Goal: Task Accomplishment & Management: Complete application form

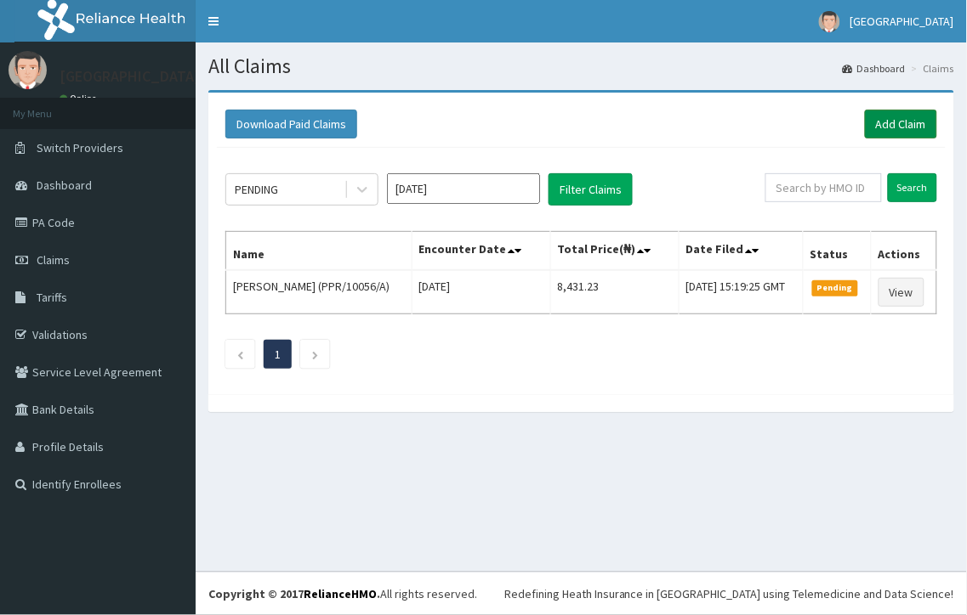
click at [897, 125] on link "Add Claim" at bounding box center [901, 124] width 72 height 29
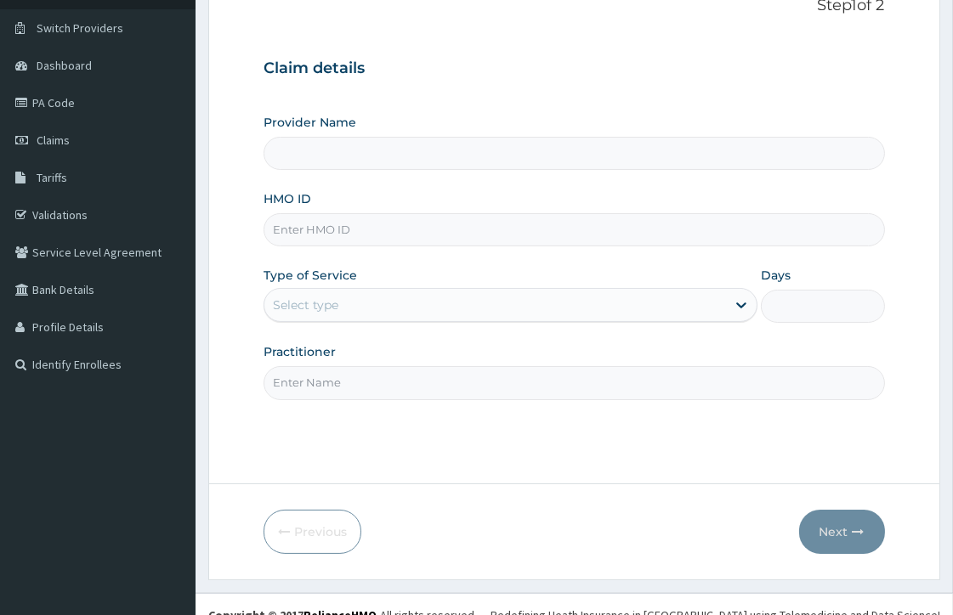
scroll to position [141, 0]
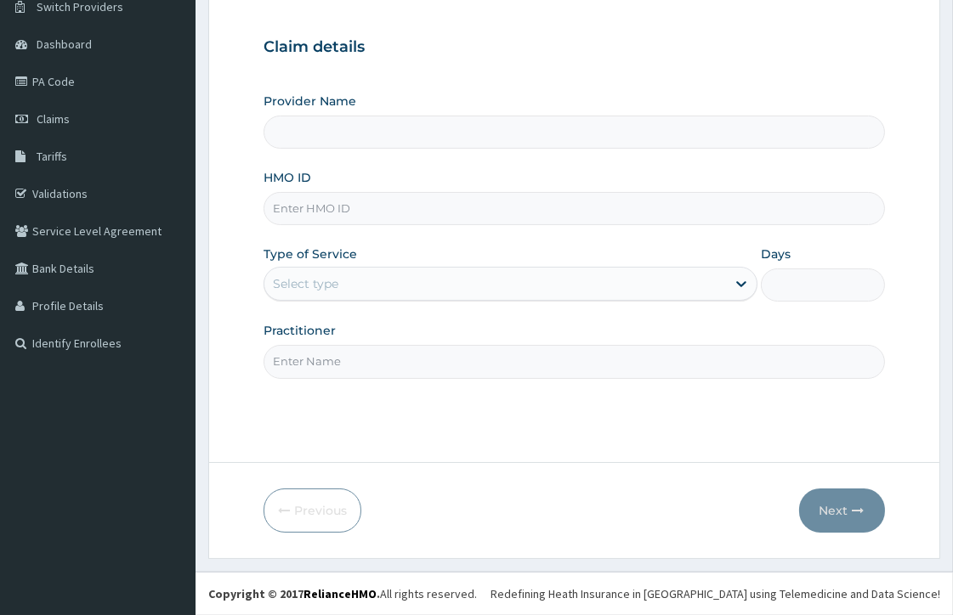
click at [378, 209] on input "HMO ID" at bounding box center [574, 208] width 621 height 33
type input "[GEOGRAPHIC_DATA]"
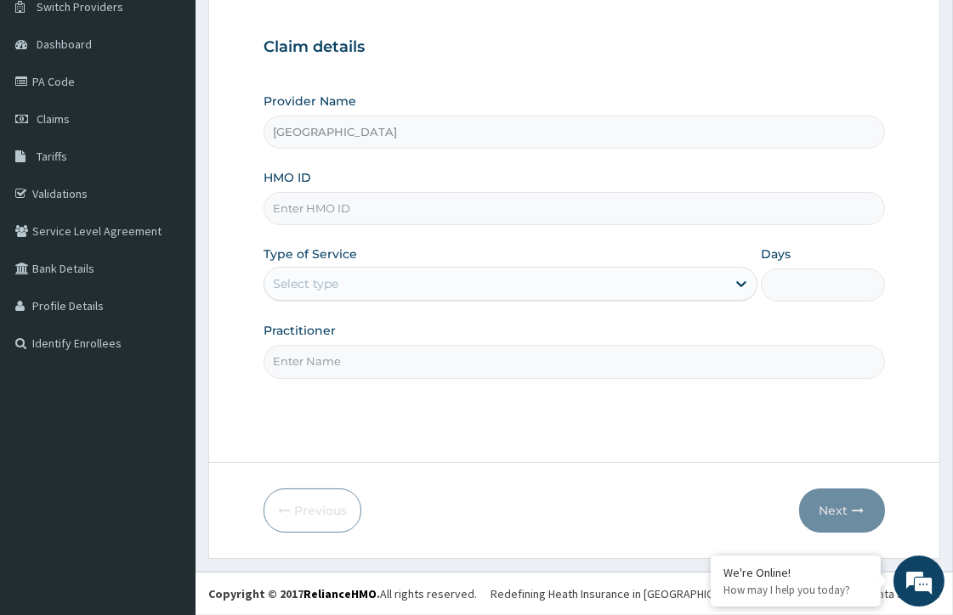
paste input "EIS/10295/A"
type input "EIS/10295/A"
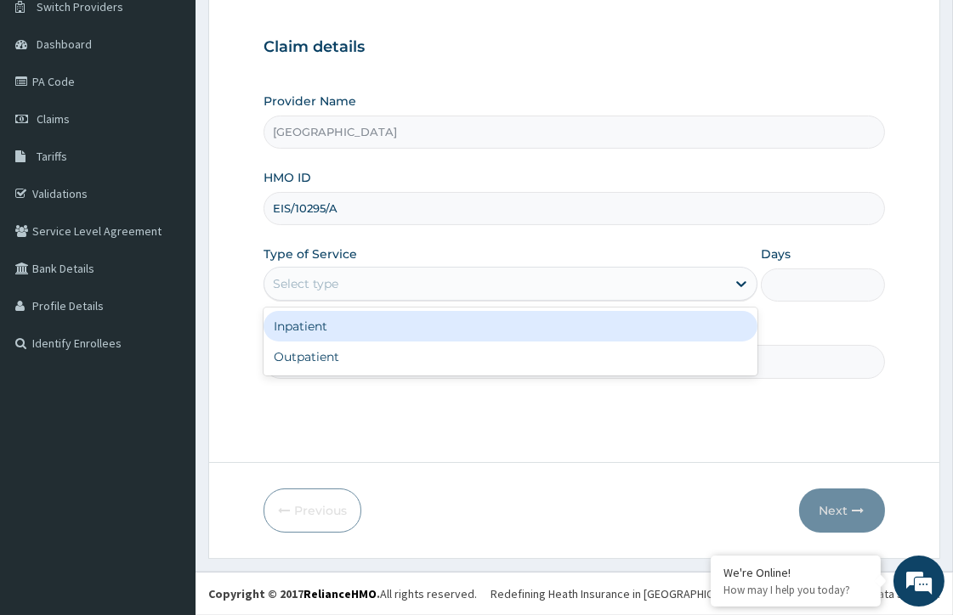
click at [369, 285] on div "Select type" at bounding box center [495, 283] width 462 height 27
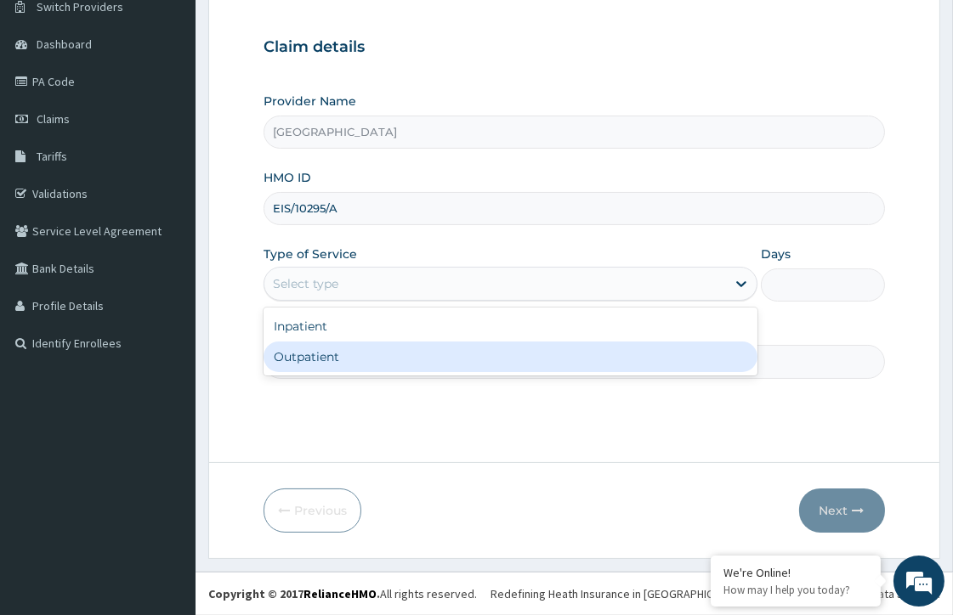
click at [352, 354] on div "Outpatient" at bounding box center [511, 357] width 494 height 31
type input "1"
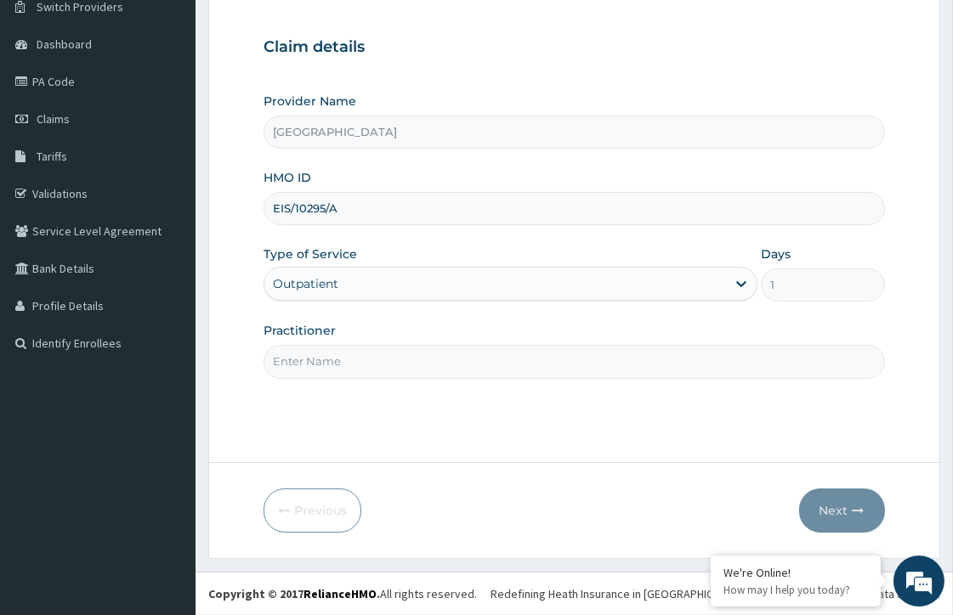
click at [306, 360] on input "Practitioner" at bounding box center [574, 361] width 621 height 33
type input "DR. UCHENNA"
click at [838, 510] on button "Next" at bounding box center [842, 511] width 86 height 44
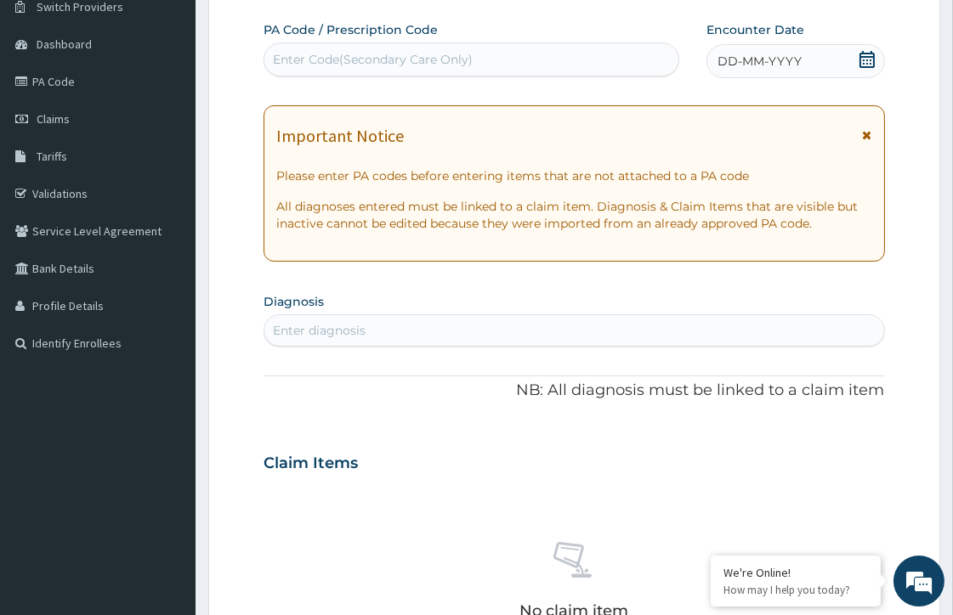
click at [870, 62] on icon at bounding box center [866, 59] width 15 height 17
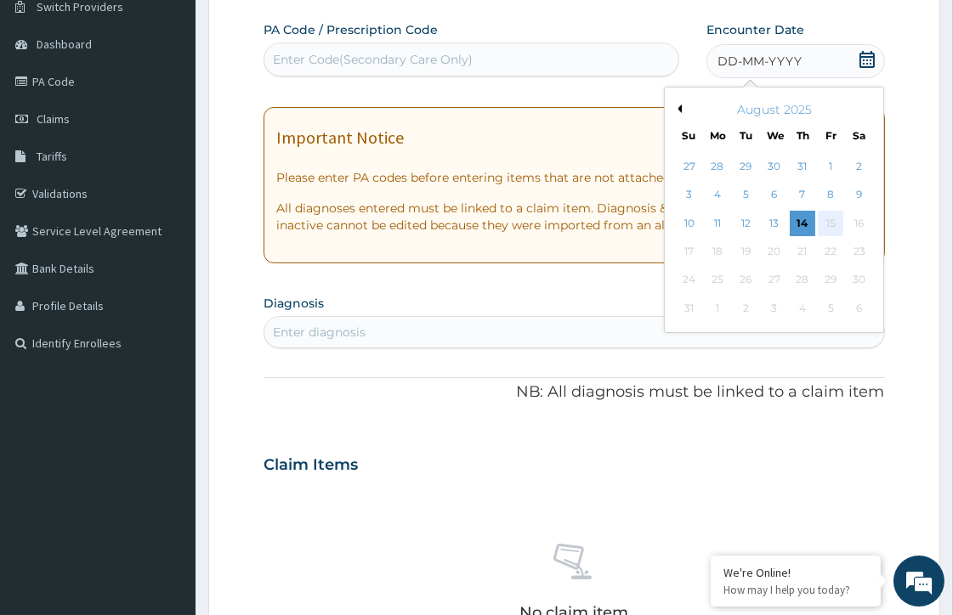
scroll to position [0, 0]
click at [812, 224] on div "14" at bounding box center [803, 224] width 26 height 26
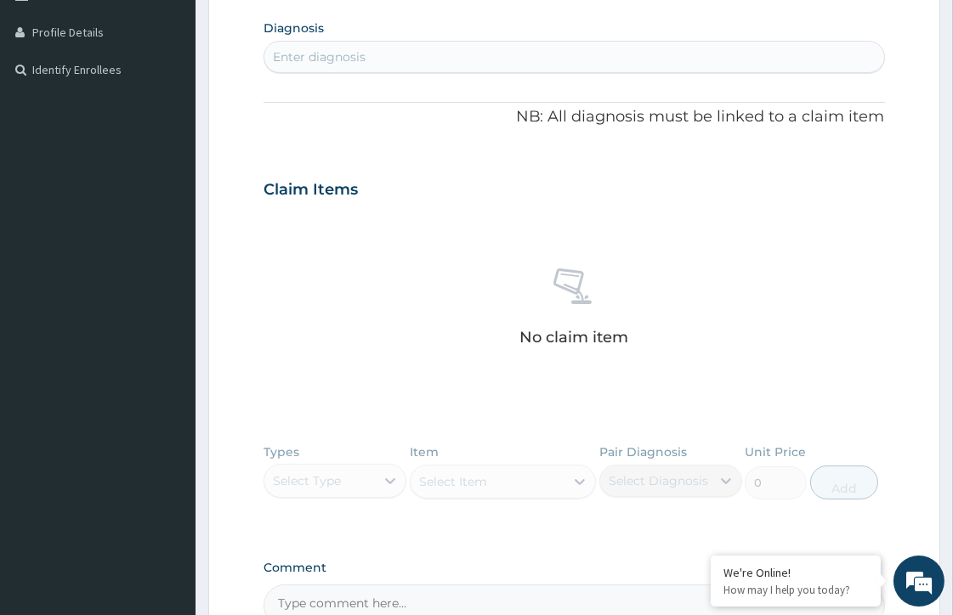
scroll to position [425, 0]
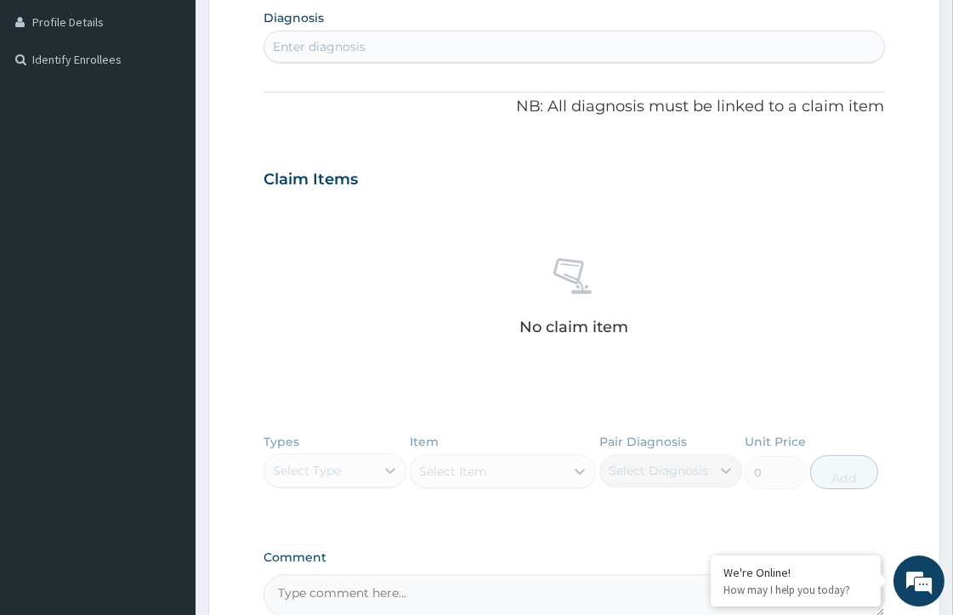
click at [342, 48] on div "Enter diagnosis" at bounding box center [319, 46] width 93 height 17
type input "SEPSIS"
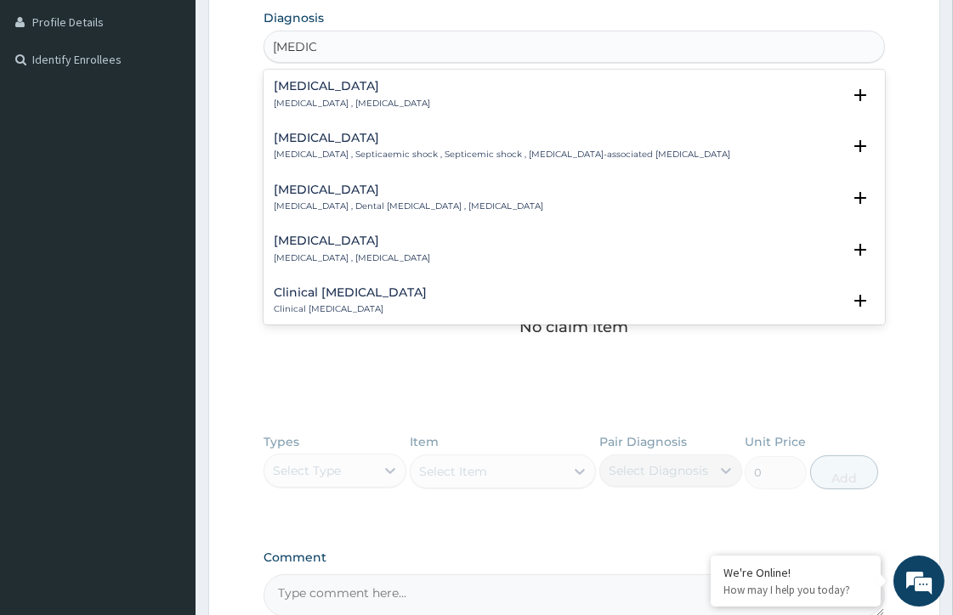
click at [341, 91] on h4 "Sepsis" at bounding box center [352, 86] width 156 height 13
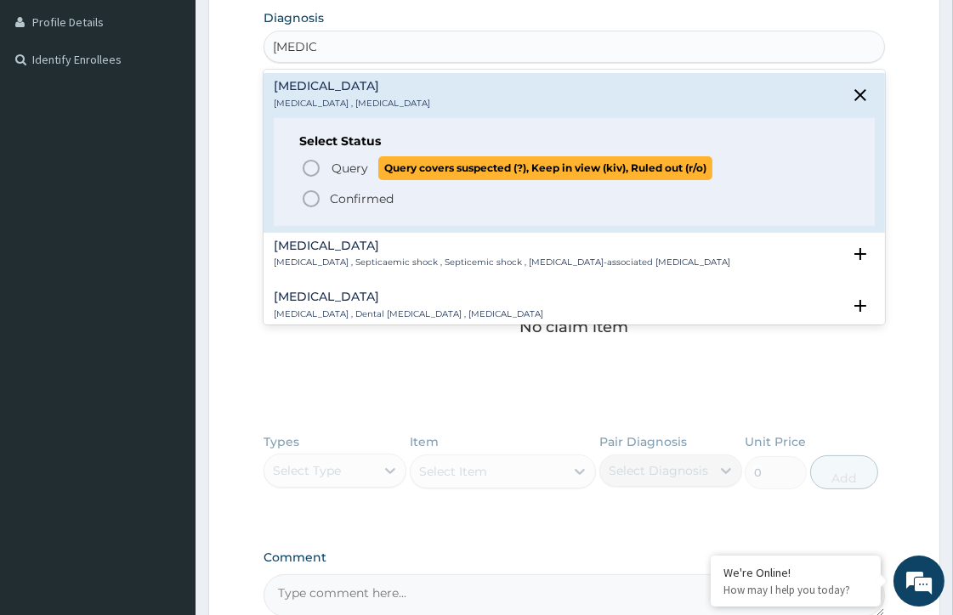
click at [312, 162] on circle "status option query" at bounding box center [310, 168] width 15 height 15
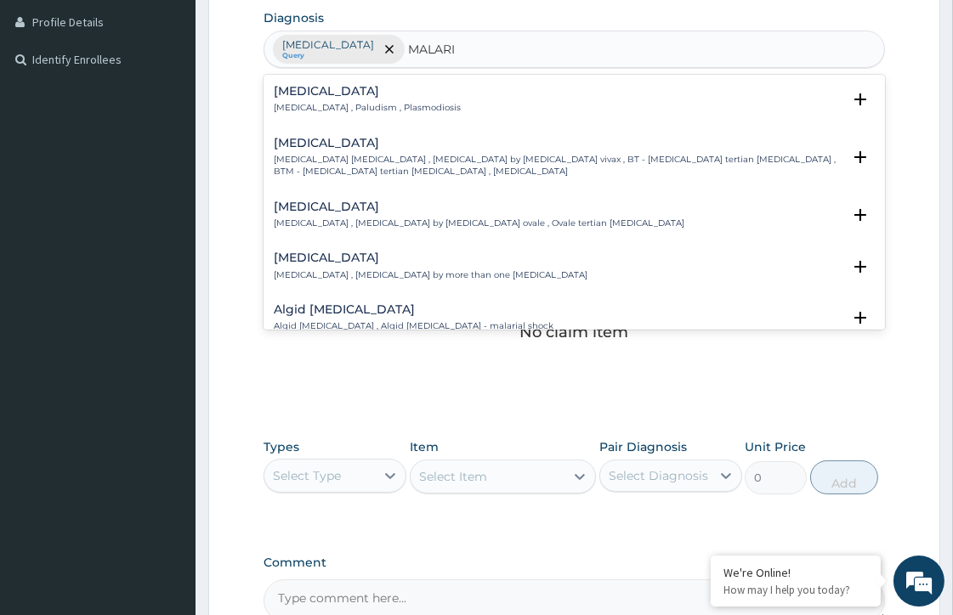
type input "MALARIA"
click at [303, 92] on h4 "Malaria" at bounding box center [367, 91] width 187 height 13
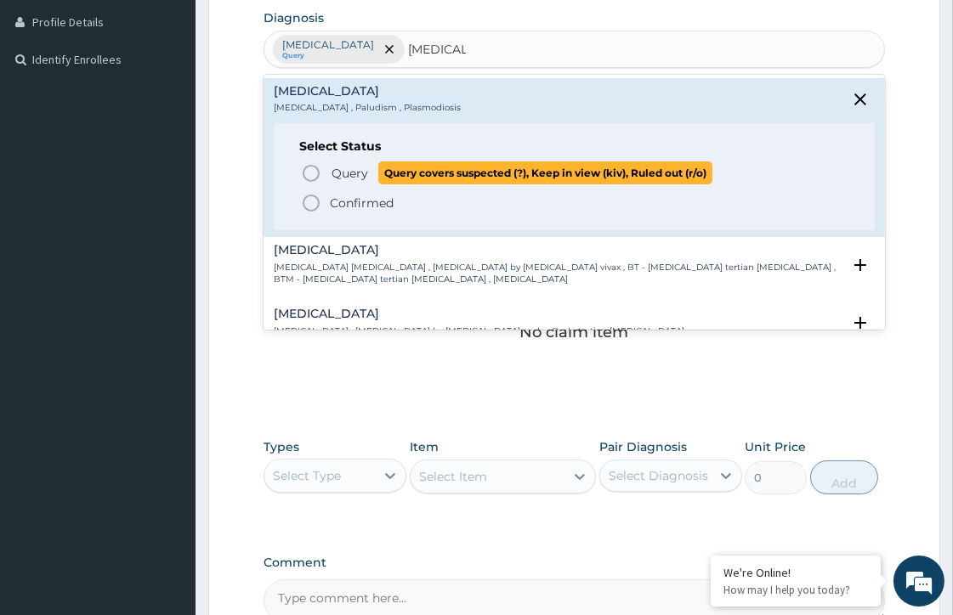
click at [313, 170] on icon "status option query" at bounding box center [311, 173] width 20 height 20
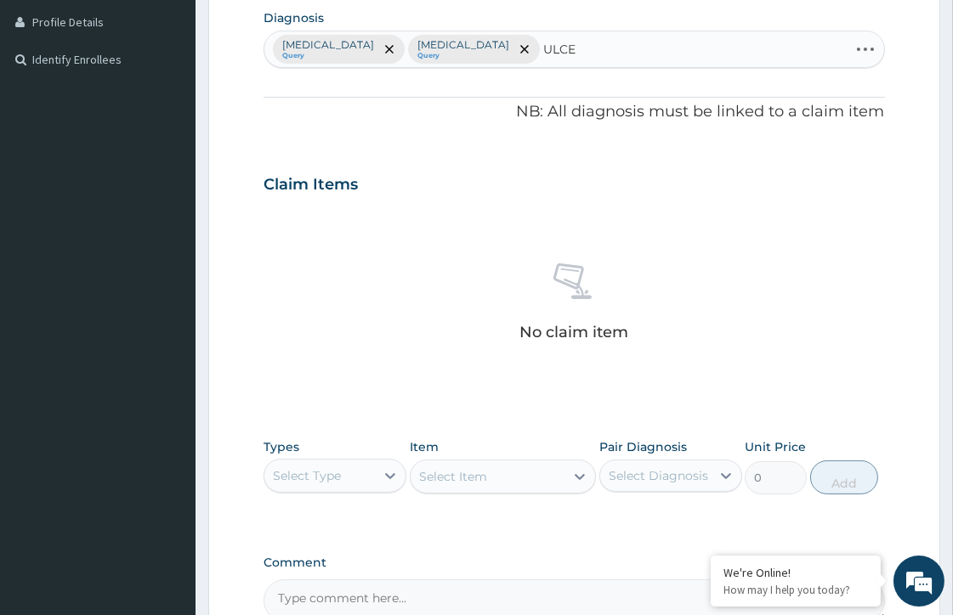
type input "ULCER"
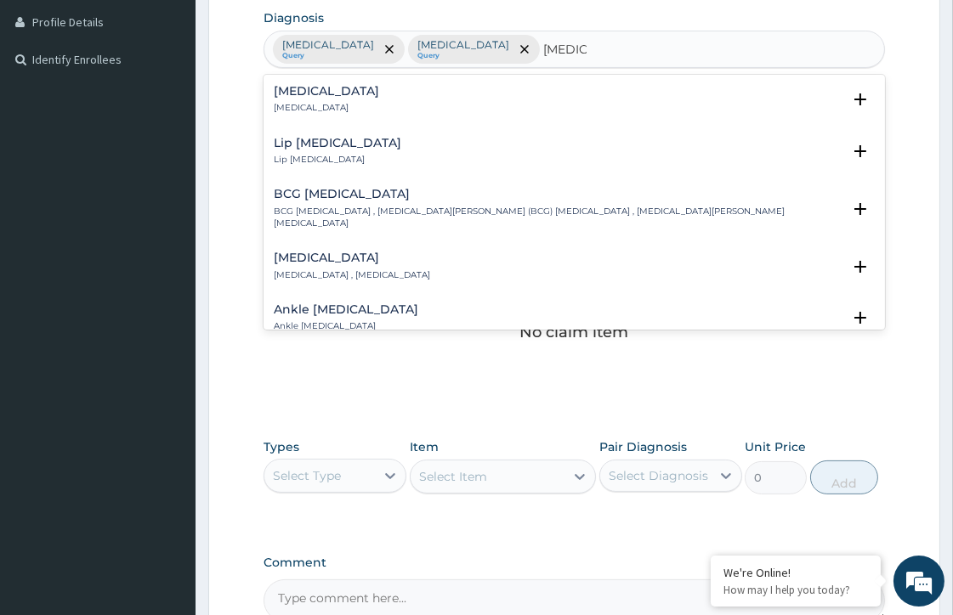
click at [295, 98] on h4 "Ulcer" at bounding box center [326, 91] width 105 height 13
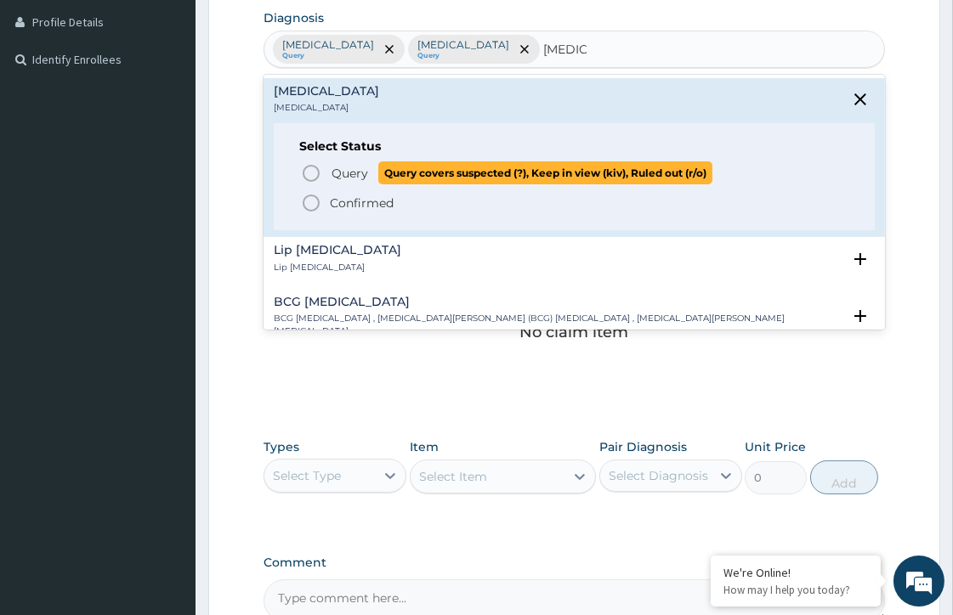
click at [312, 172] on icon "status option query" at bounding box center [311, 173] width 20 height 20
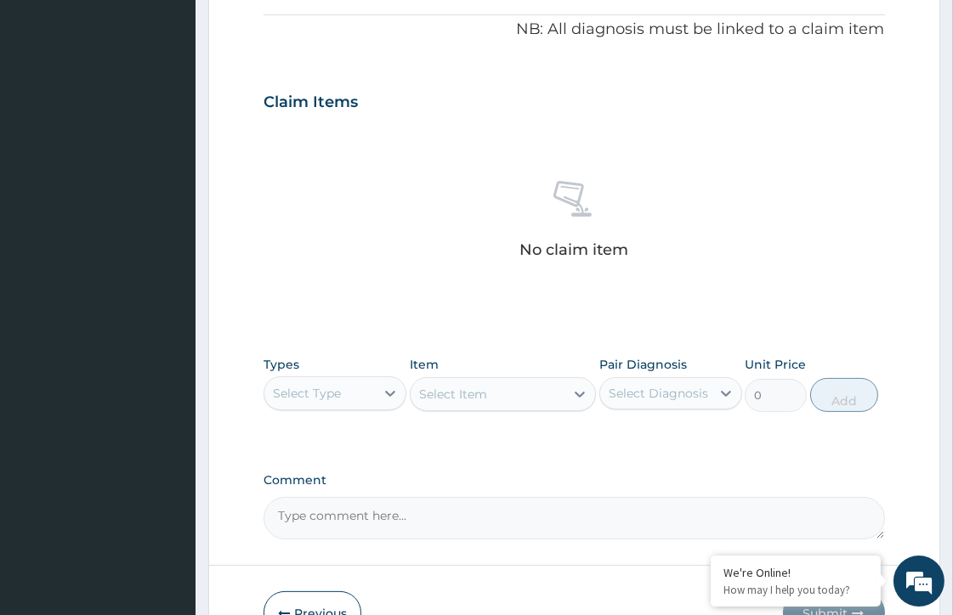
scroll to position [609, 0]
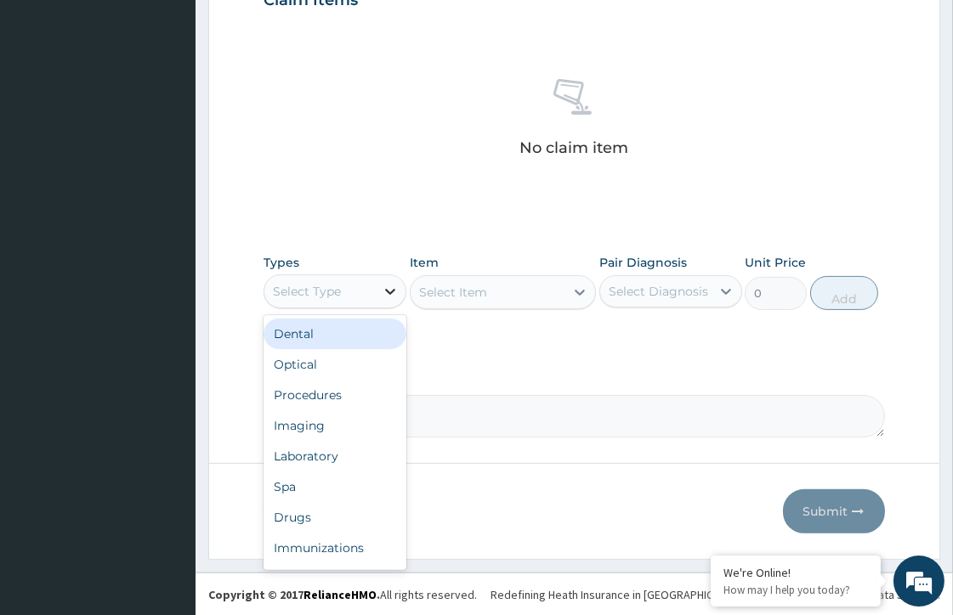
click at [386, 283] on icon at bounding box center [390, 291] width 17 height 17
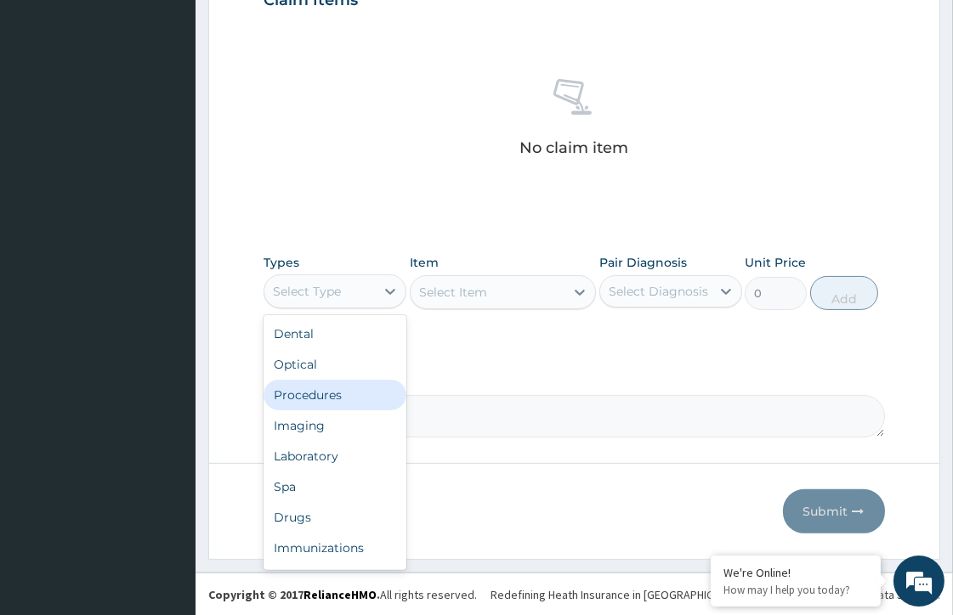
click at [345, 394] on div "Procedures" at bounding box center [335, 395] width 143 height 31
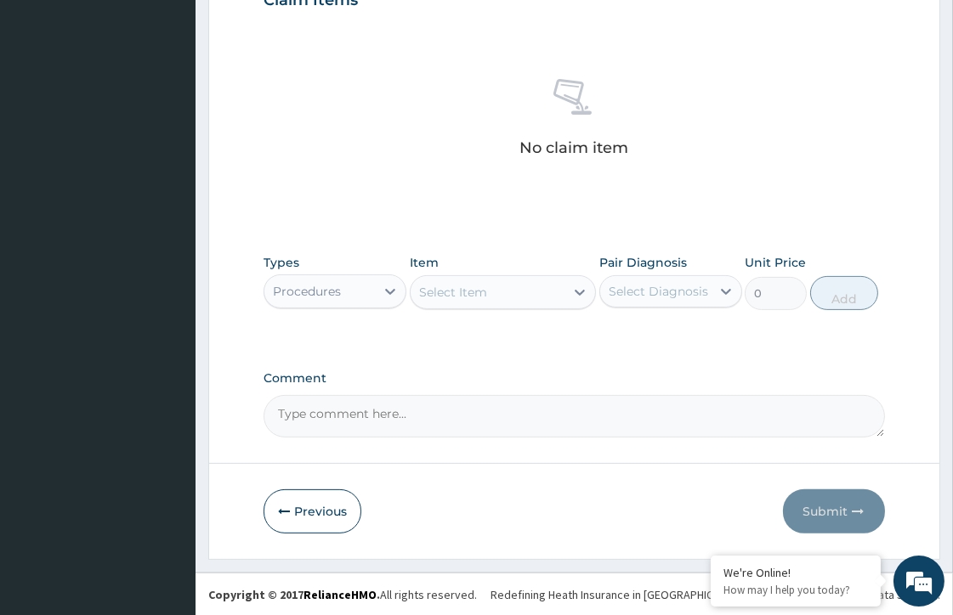
click at [517, 292] on div "Select Item" at bounding box center [488, 292] width 154 height 27
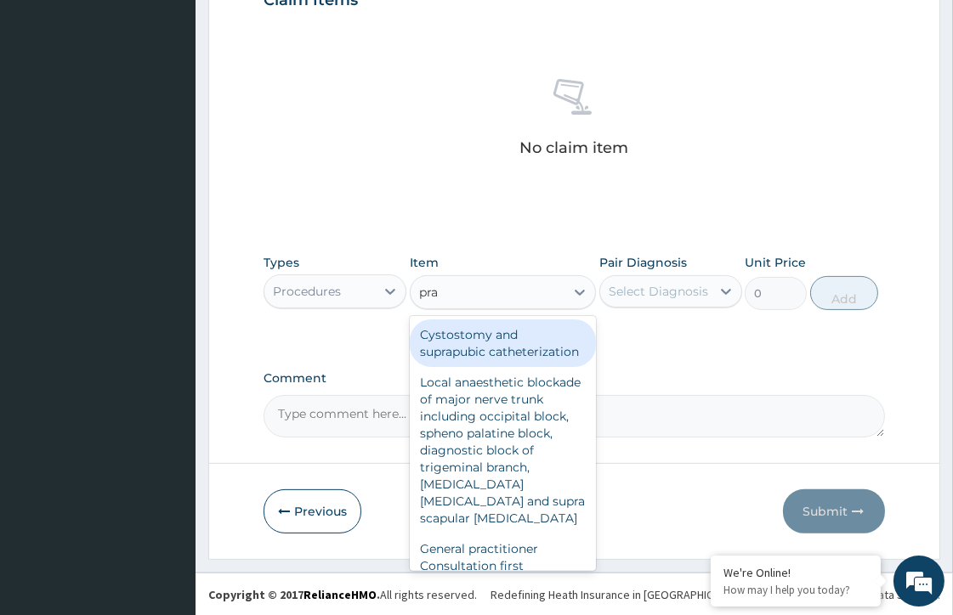
type input "prac"
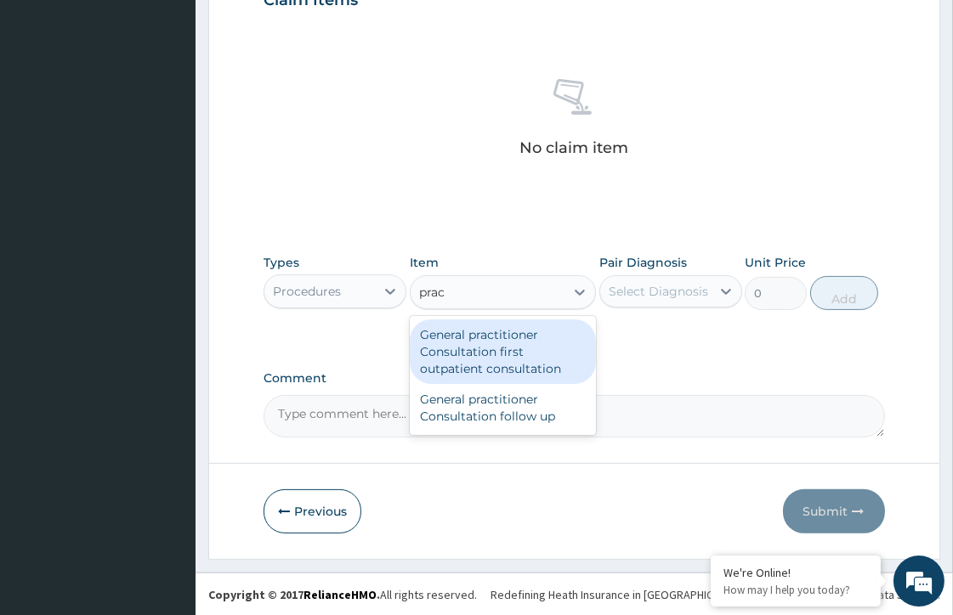
click at [473, 343] on div "General practitioner Consultation first outpatient consultation" at bounding box center [503, 352] width 186 height 65
type input "3547.5"
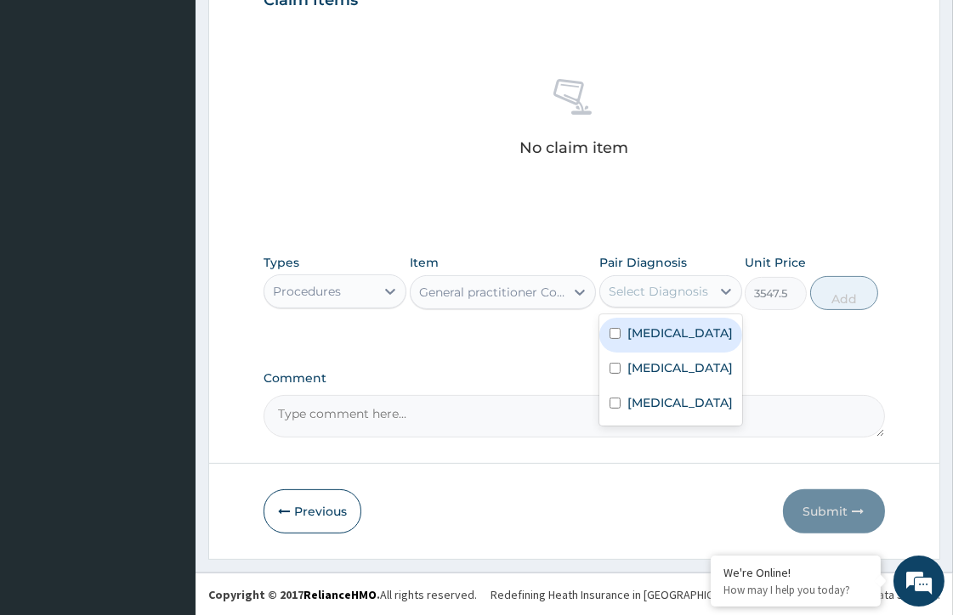
click at [659, 284] on div "Select Diagnosis" at bounding box center [658, 291] width 99 height 17
click at [650, 326] on label "Sepsis" at bounding box center [679, 333] width 105 height 17
checkbox input "true"
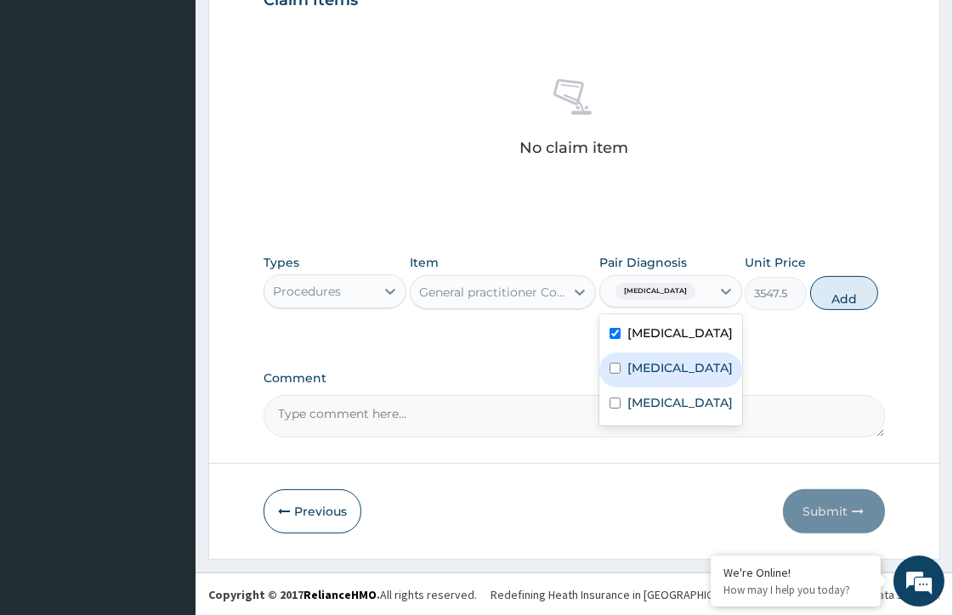
click at [623, 376] on div "Malaria" at bounding box center [670, 370] width 143 height 35
checkbox input "true"
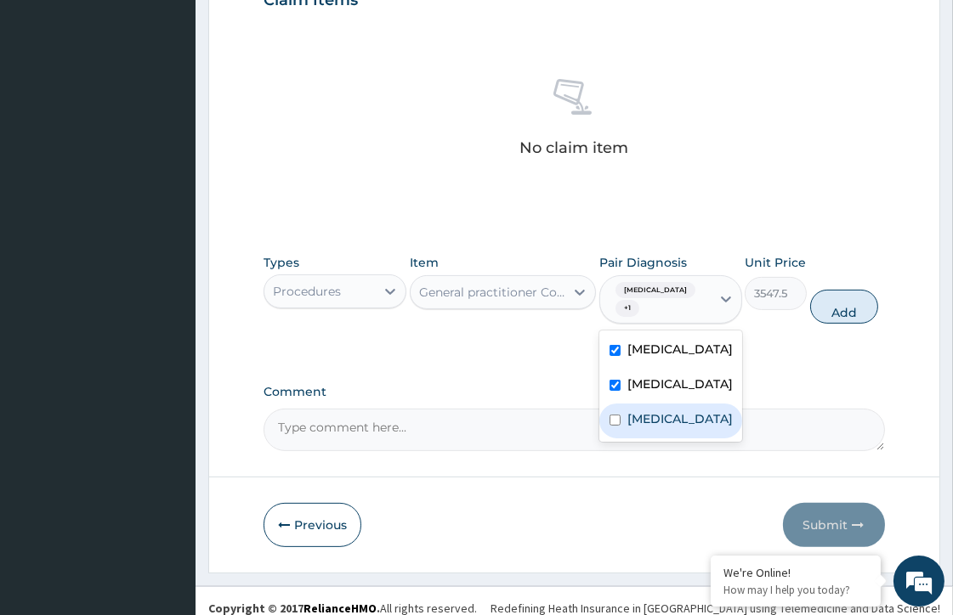
click at [615, 415] on input "checkbox" at bounding box center [614, 420] width 11 height 11
checkbox input "true"
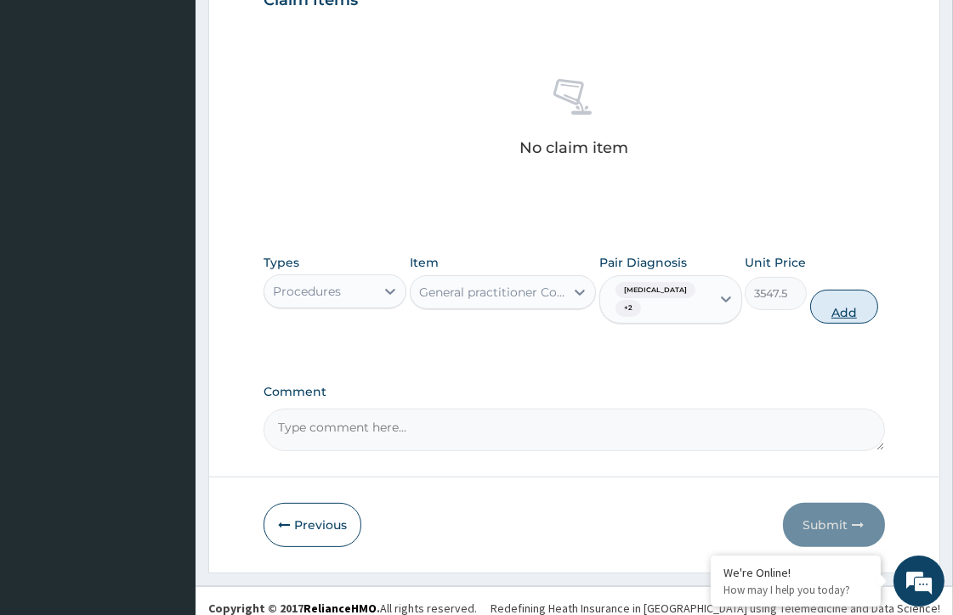
click at [842, 301] on button "Add" at bounding box center [844, 307] width 68 height 34
type input "0"
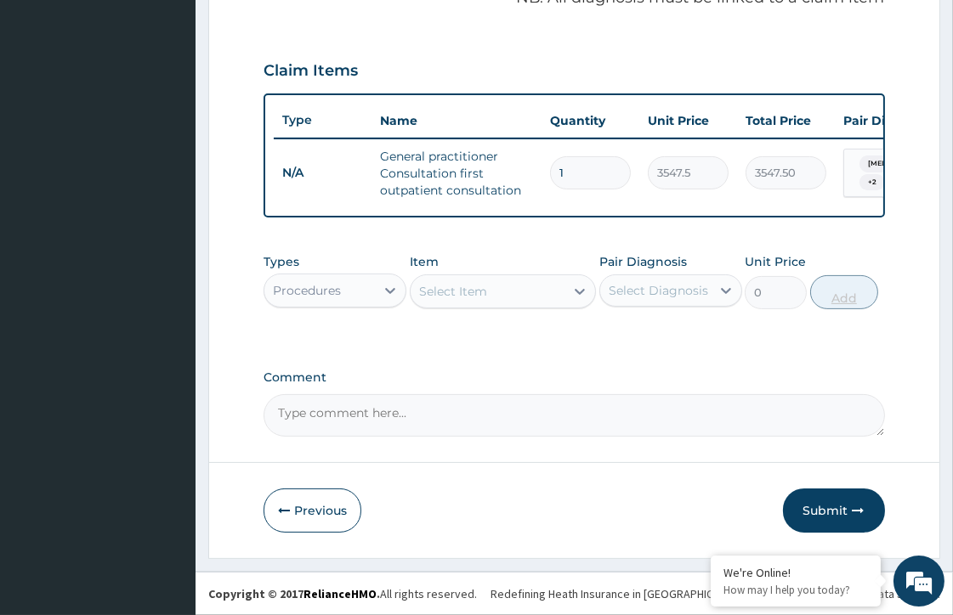
scroll to position [550, 0]
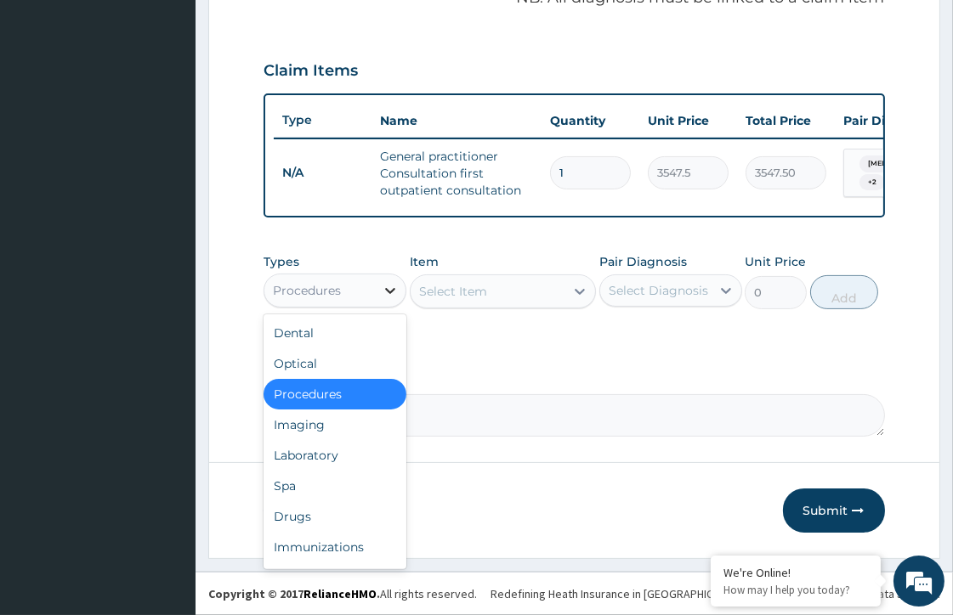
click at [379, 295] on div at bounding box center [390, 290] width 31 height 31
click at [329, 459] on div "Laboratory" at bounding box center [335, 455] width 143 height 31
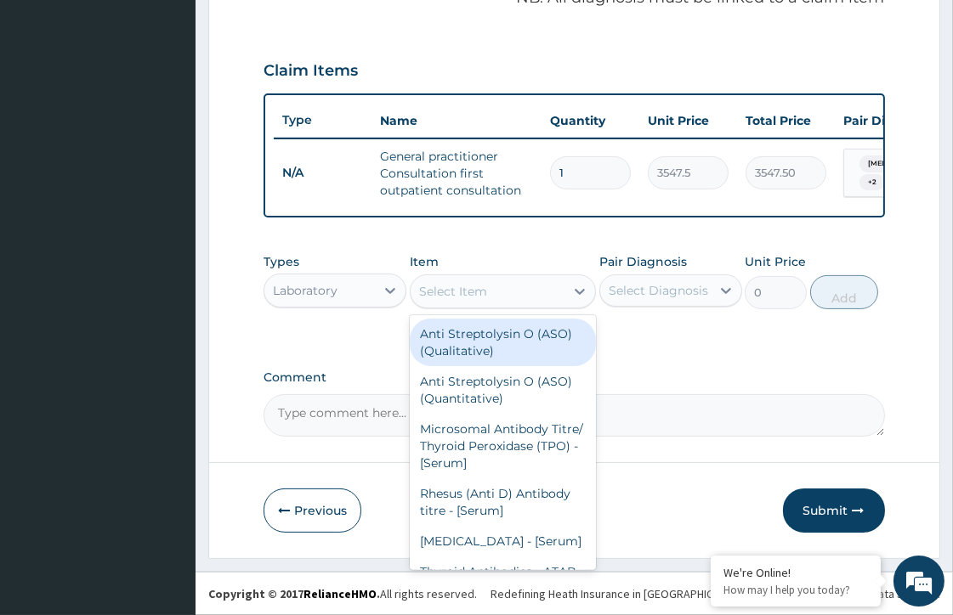
click at [473, 283] on div "Select Item" at bounding box center [453, 291] width 68 height 17
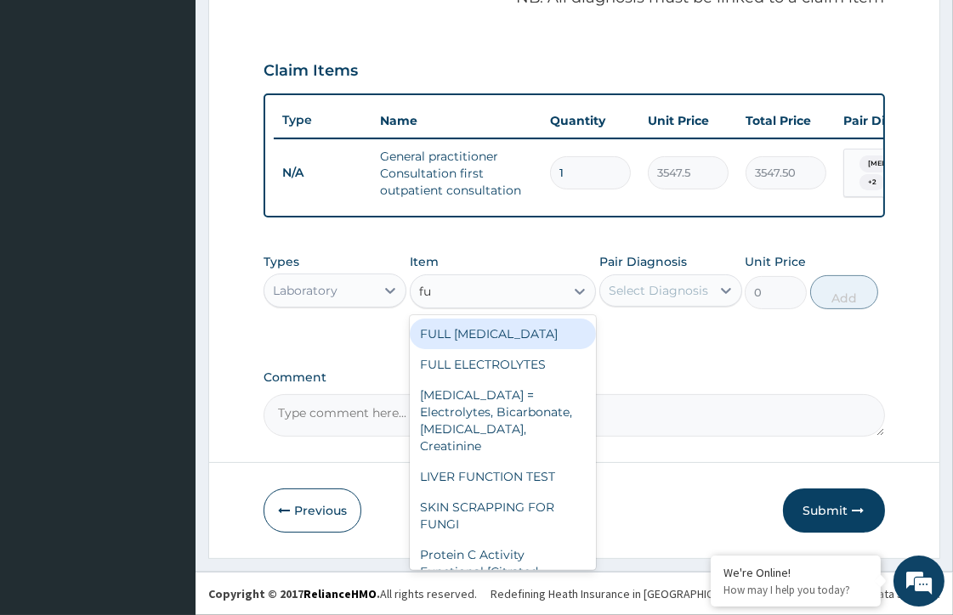
type input "f"
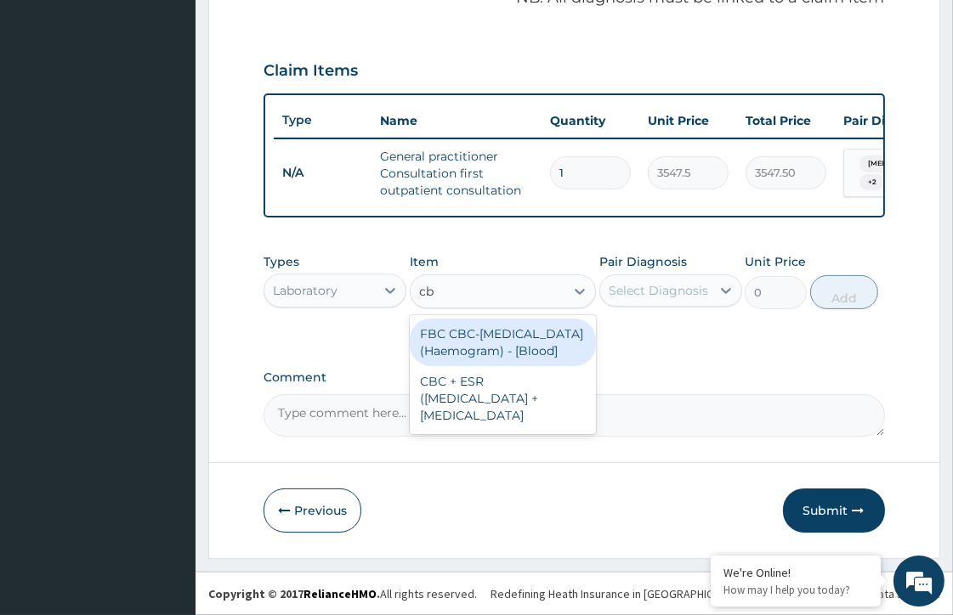
type input "cbc"
click at [502, 354] on div "FBC CBC-Complete Blood Count (Haemogram) - [Blood]" at bounding box center [503, 343] width 186 height 48
type input "4300"
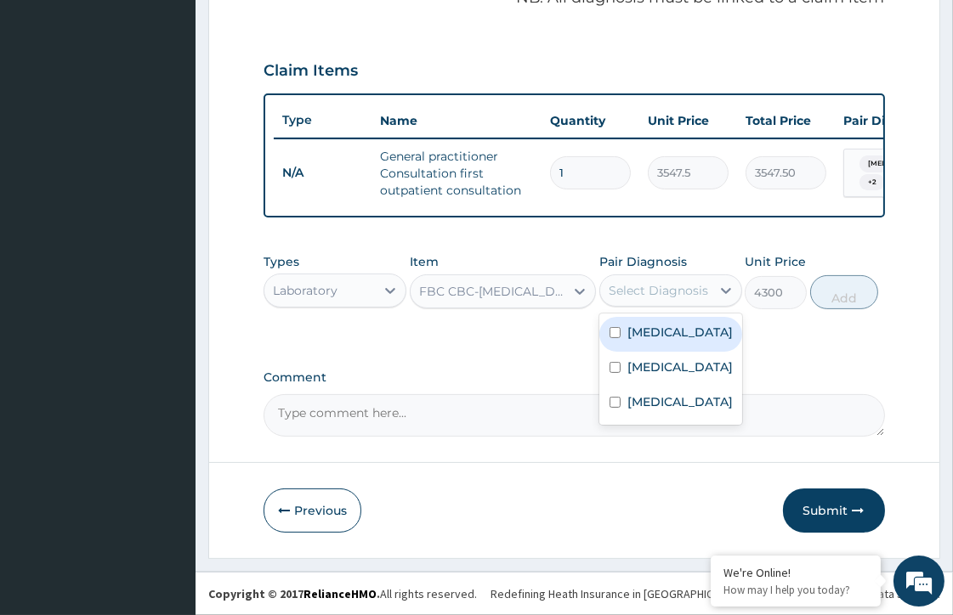
click at [649, 294] on div "Select Diagnosis" at bounding box center [658, 290] width 99 height 17
click at [638, 337] on label "Sepsis" at bounding box center [679, 332] width 105 height 17
checkbox input "true"
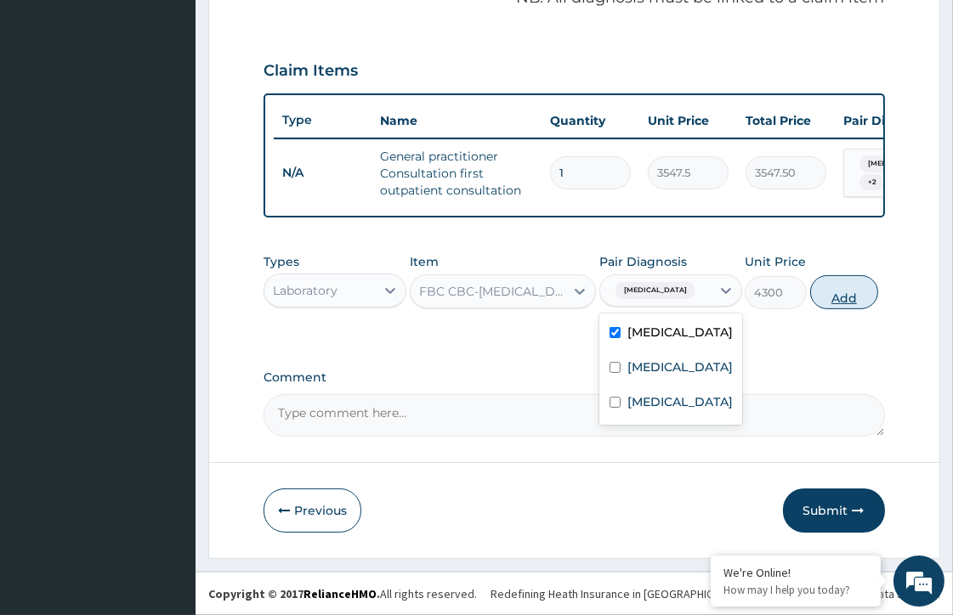
click at [825, 295] on button "Add" at bounding box center [844, 292] width 68 height 34
type input "0"
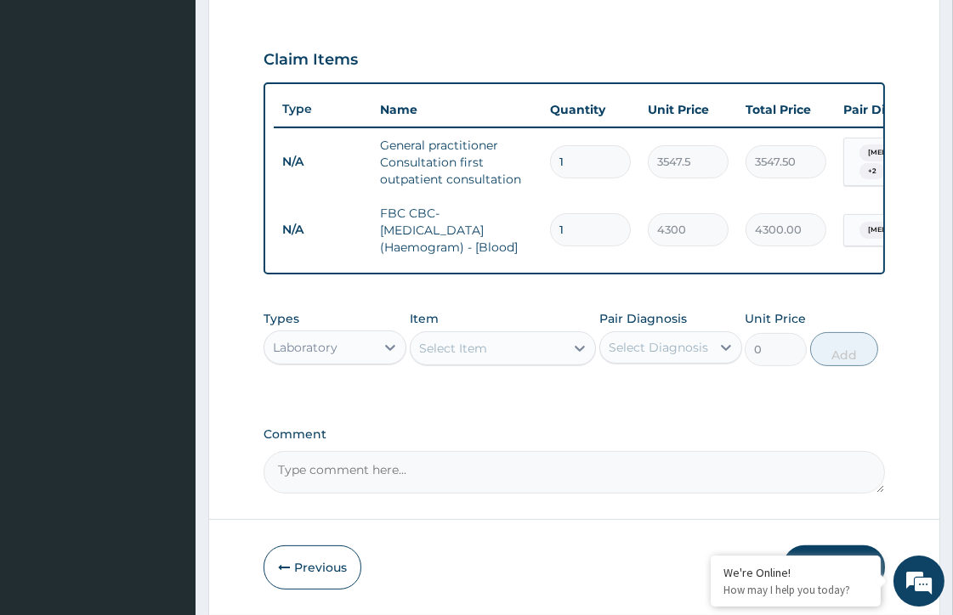
click at [442, 357] on div "Select Item" at bounding box center [453, 348] width 68 height 17
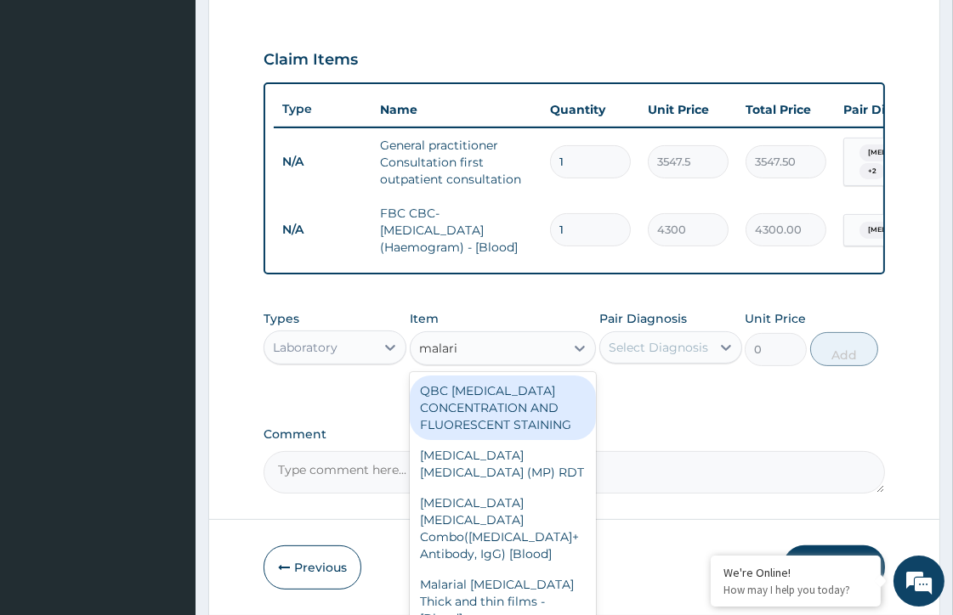
type input "malaria"
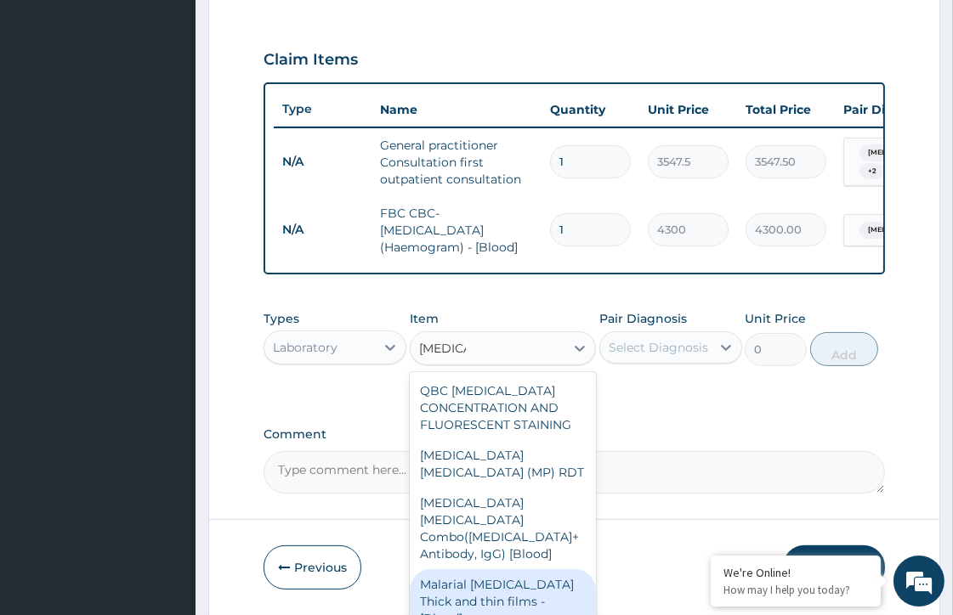
click at [516, 589] on div "Malarial Parasite Thick and thin films - [Blood]" at bounding box center [503, 602] width 186 height 65
type input "1612.5"
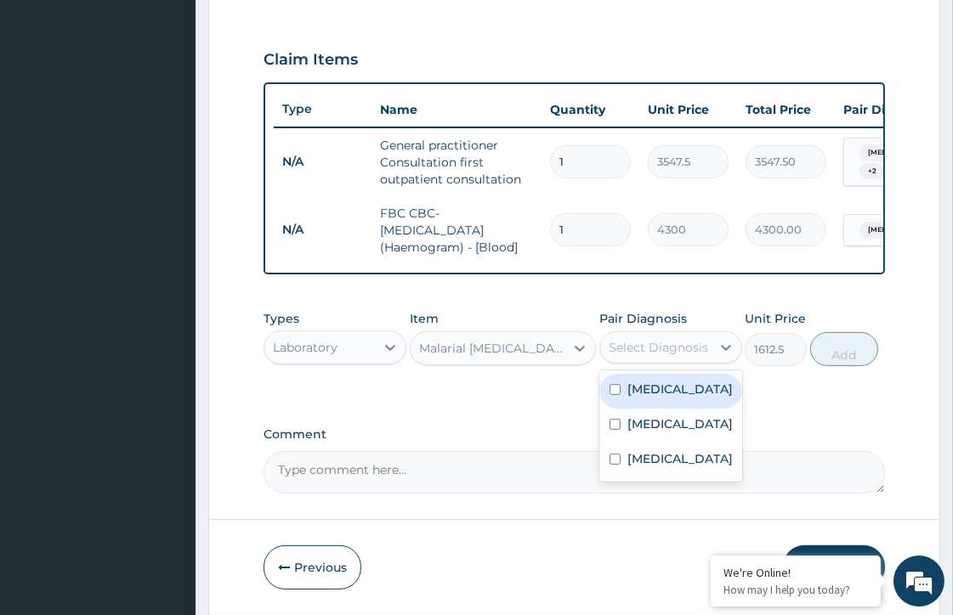
click at [642, 361] on div "Select Diagnosis" at bounding box center [655, 347] width 111 height 27
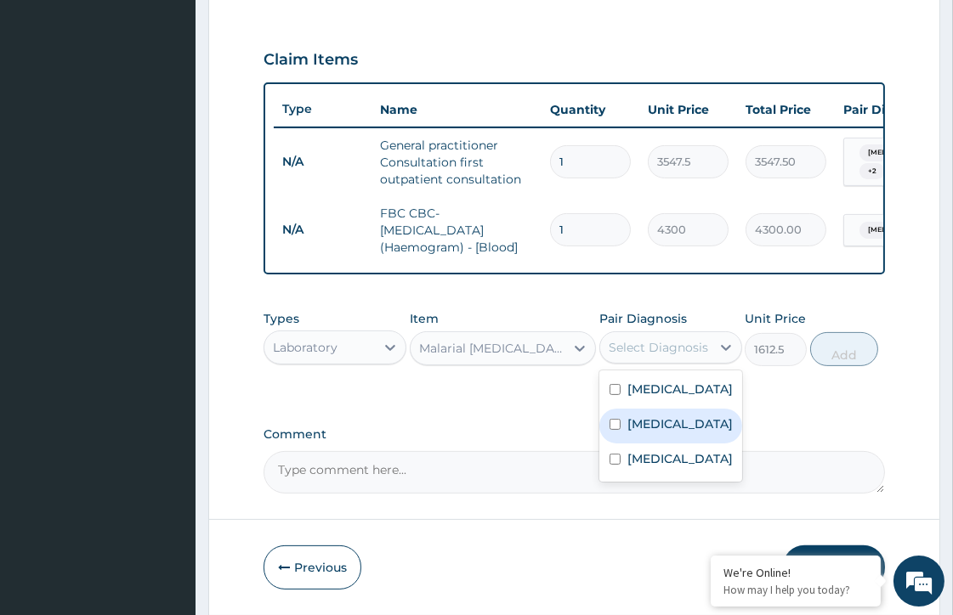
click at [613, 430] on input "checkbox" at bounding box center [614, 424] width 11 height 11
checkbox input "true"
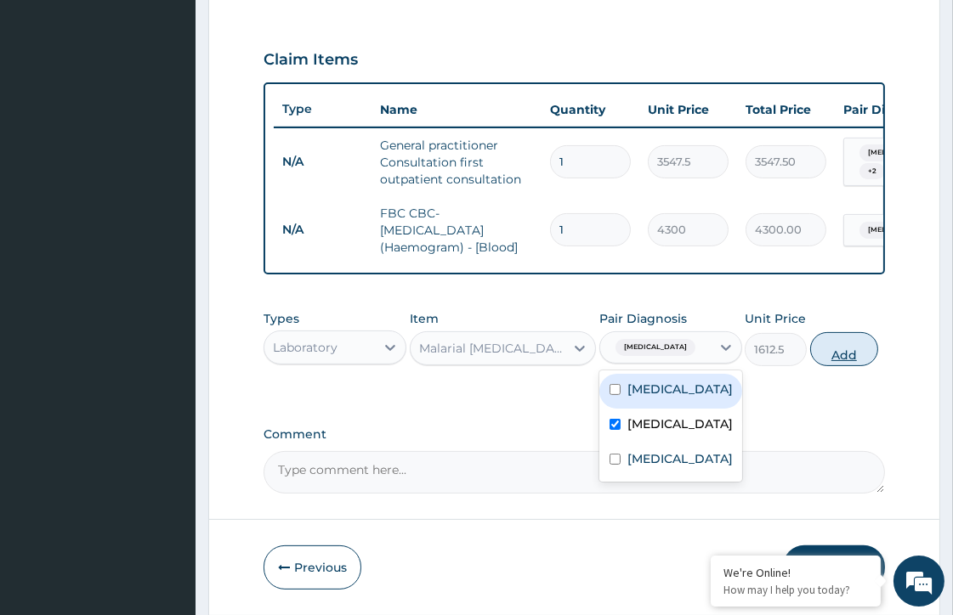
click at [840, 363] on button "Add" at bounding box center [844, 349] width 68 height 34
type input "0"
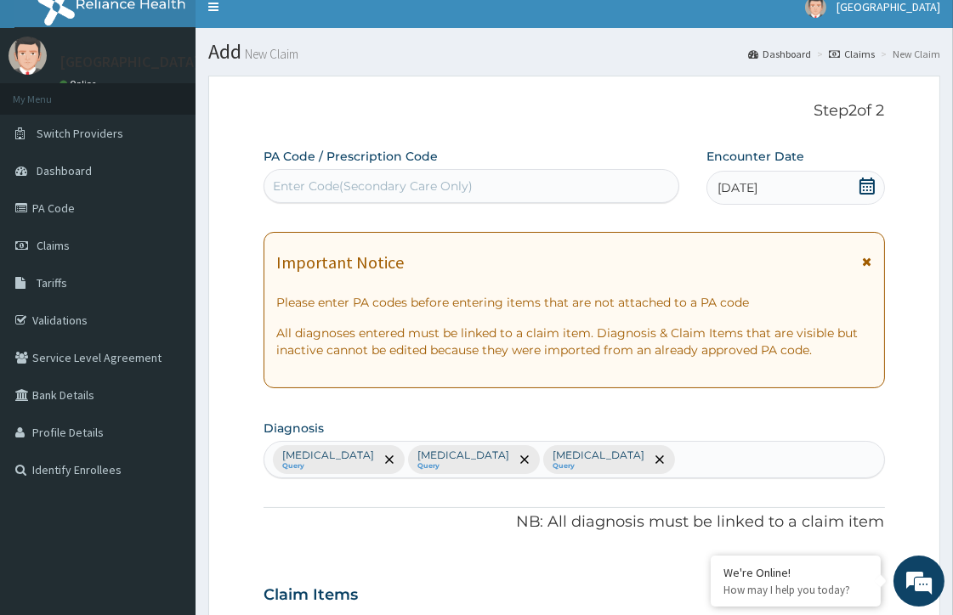
scroll to position [0, 0]
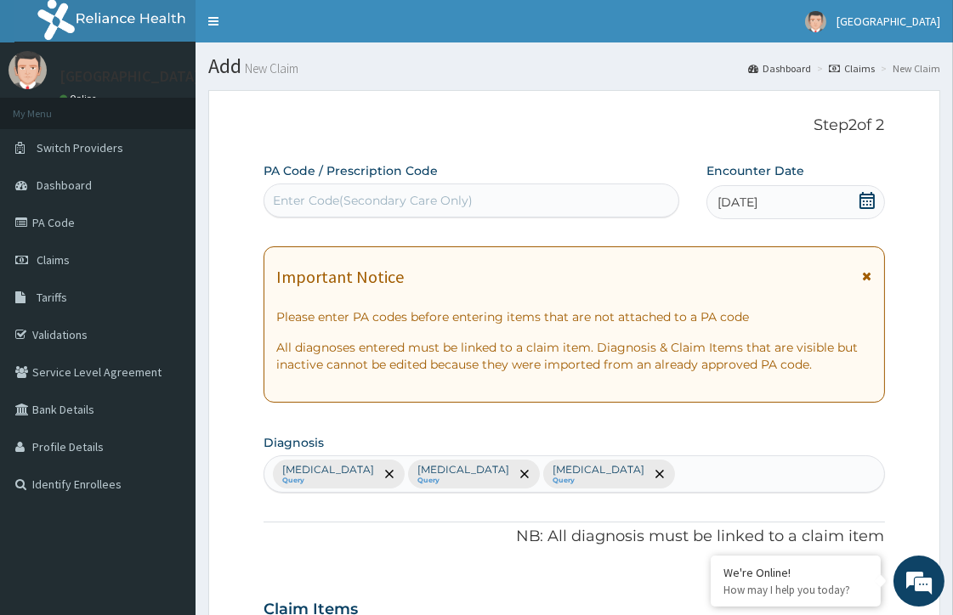
click at [401, 197] on div "Enter Code(Secondary Care Only)" at bounding box center [373, 200] width 200 height 17
paste input "PA/FF1828"
type input "PA/FF1828"
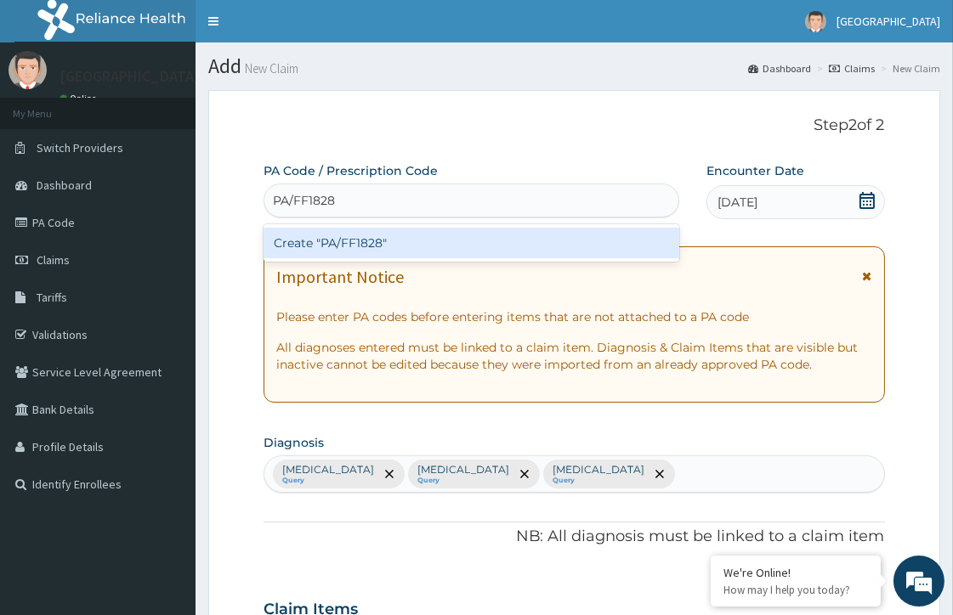
click at [371, 235] on div "Create "PA/FF1828"" at bounding box center [472, 243] width 416 height 31
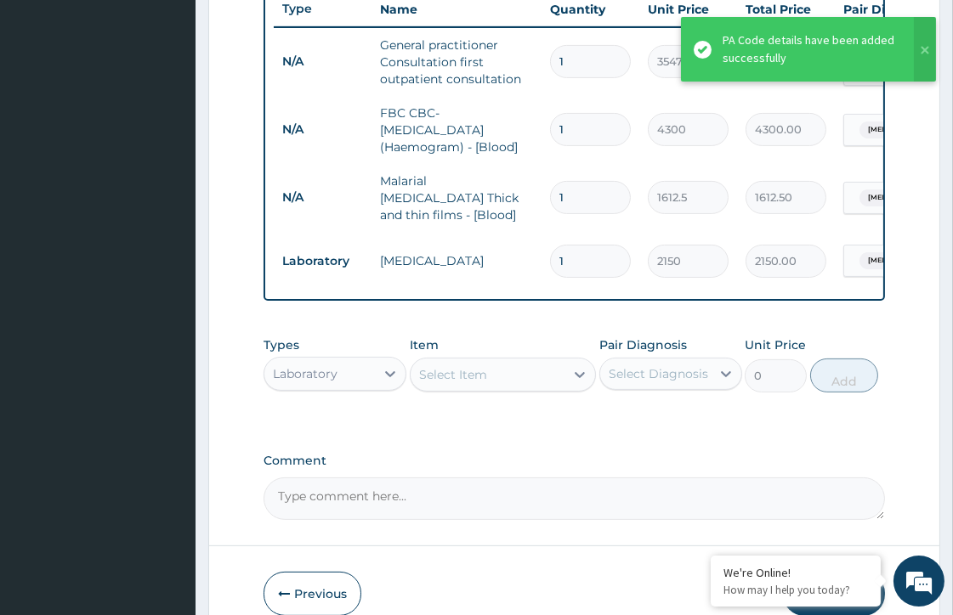
scroll to position [689, 0]
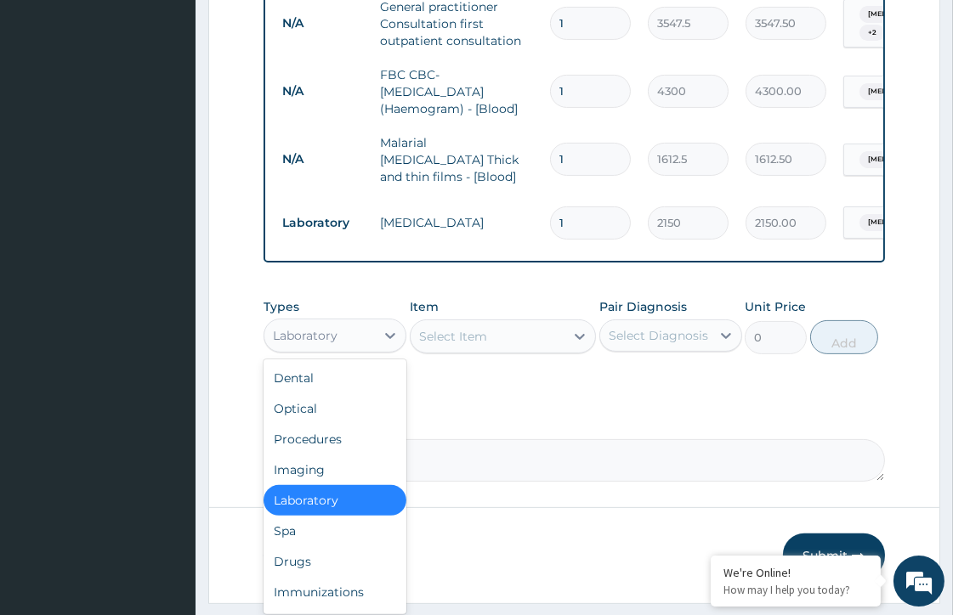
click at [354, 340] on div "Laboratory" at bounding box center [319, 335] width 111 height 27
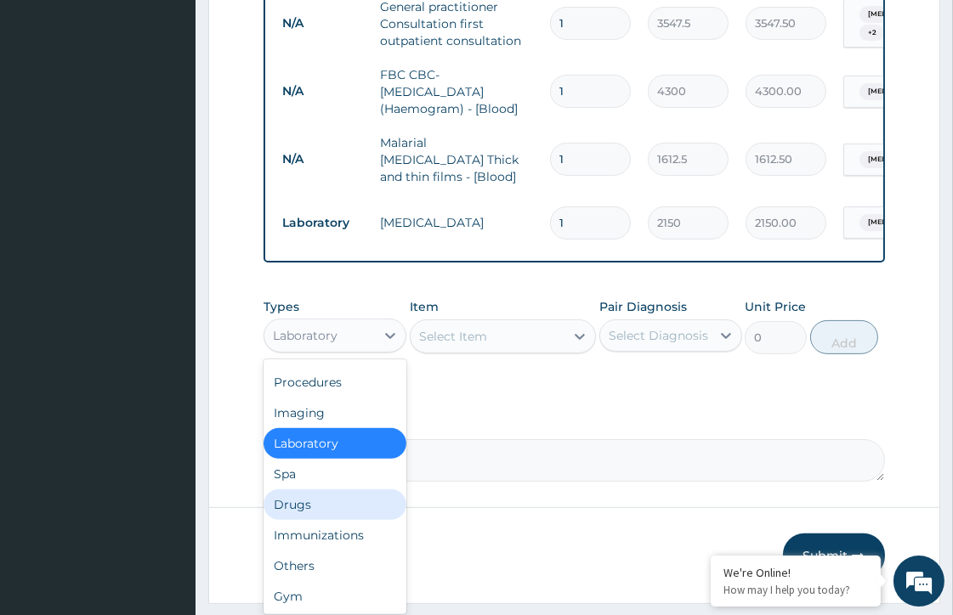
click at [302, 506] on div "Drugs" at bounding box center [335, 505] width 143 height 31
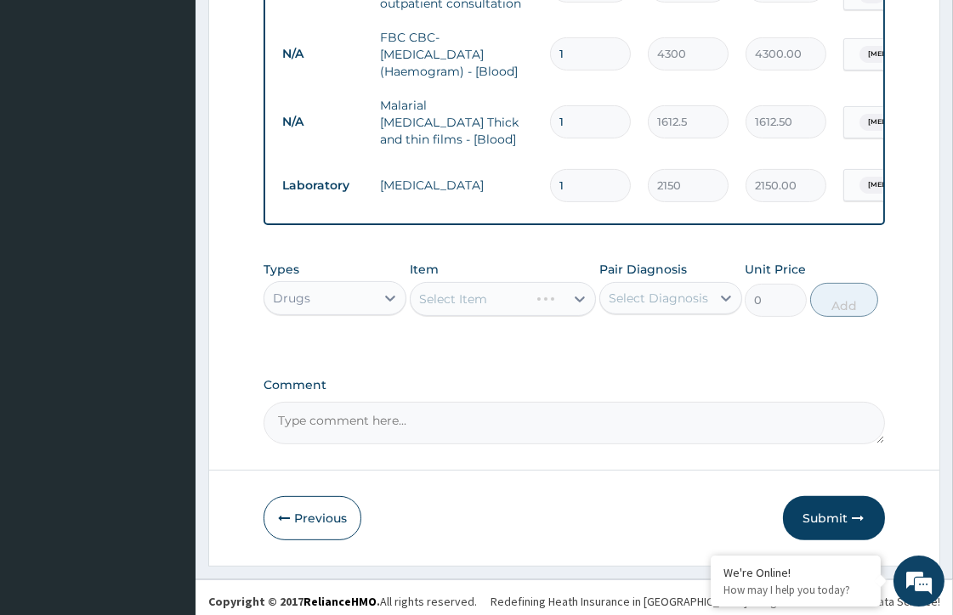
scroll to position [736, 0]
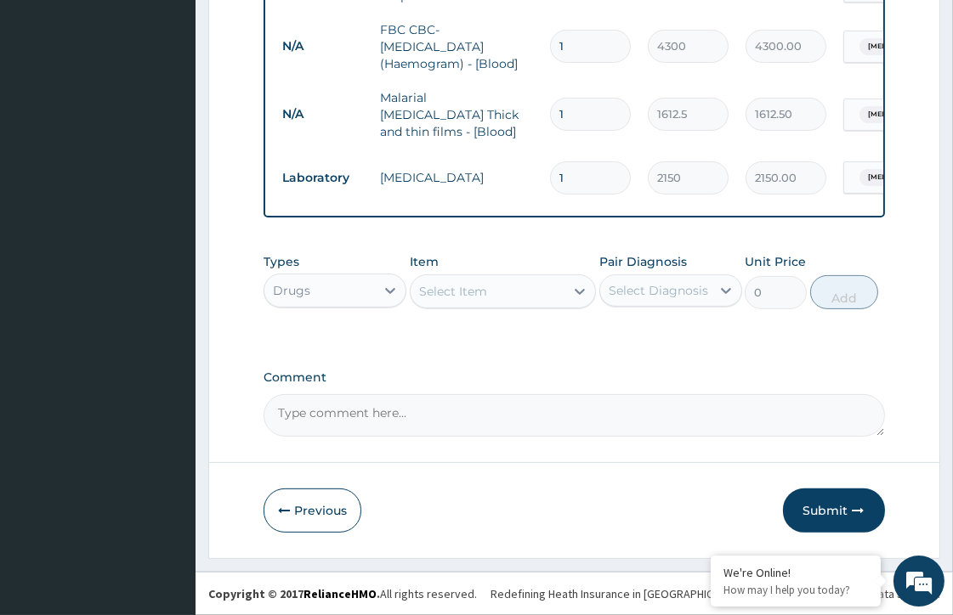
click at [506, 296] on div "Select Item" at bounding box center [488, 291] width 154 height 27
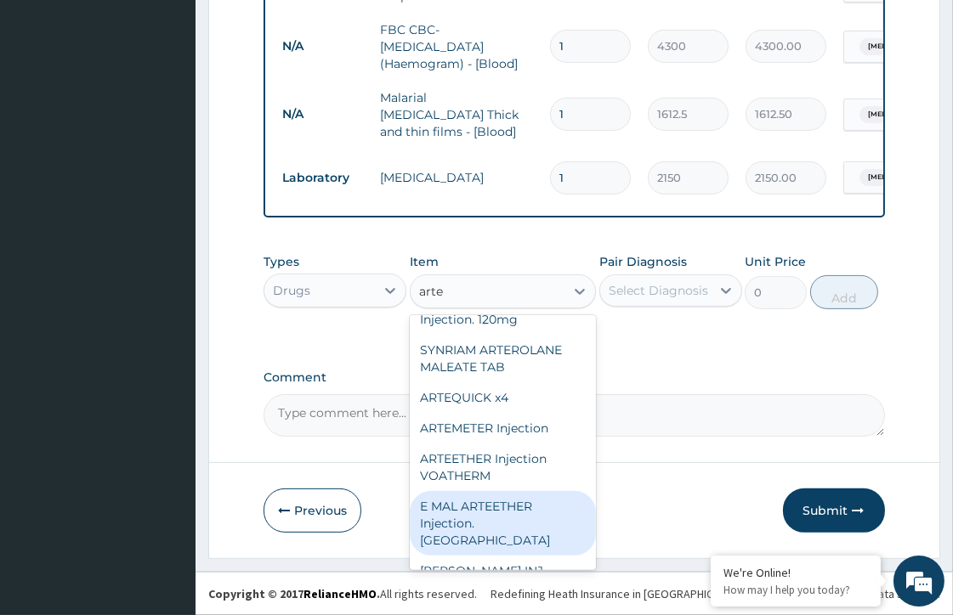
scroll to position [319, 0]
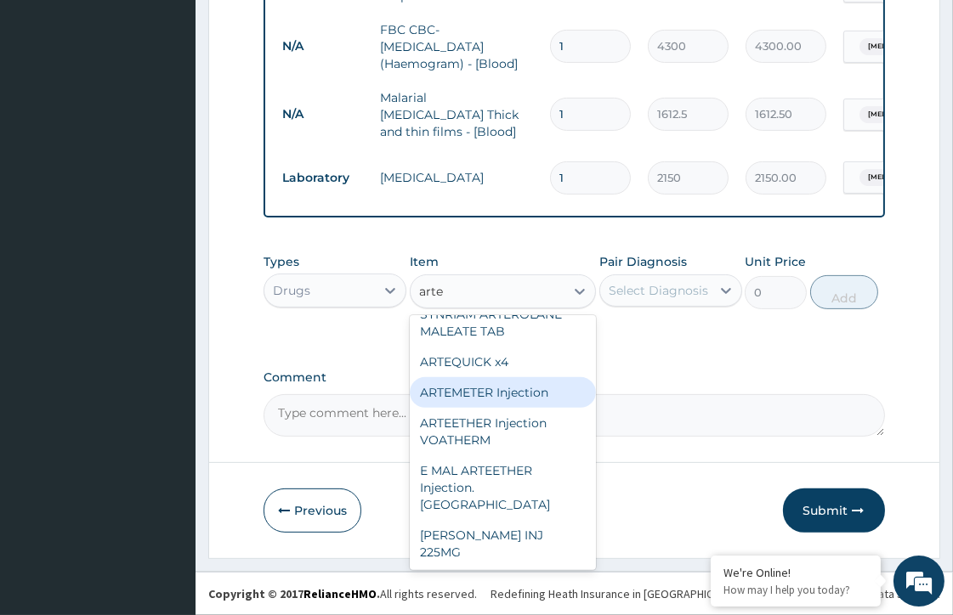
type input "arte"
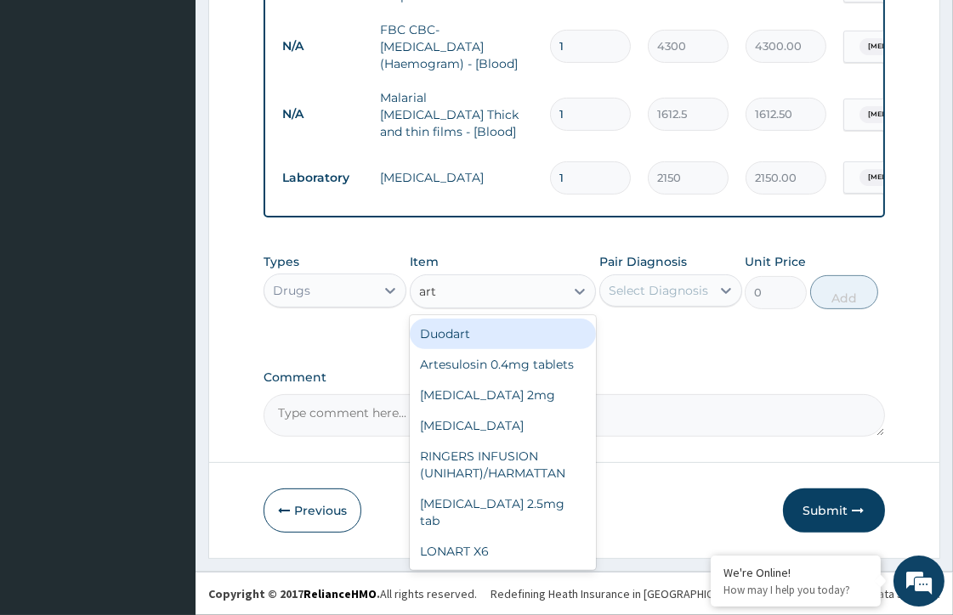
type input "arte"
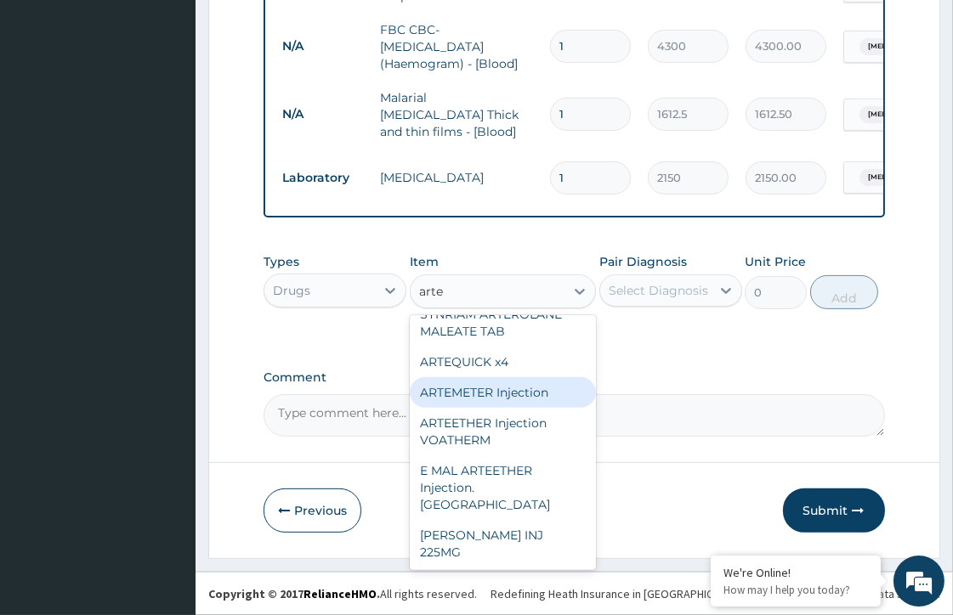
click at [494, 408] on div "ARTEMETER Injection" at bounding box center [503, 392] width 186 height 31
type input "946"
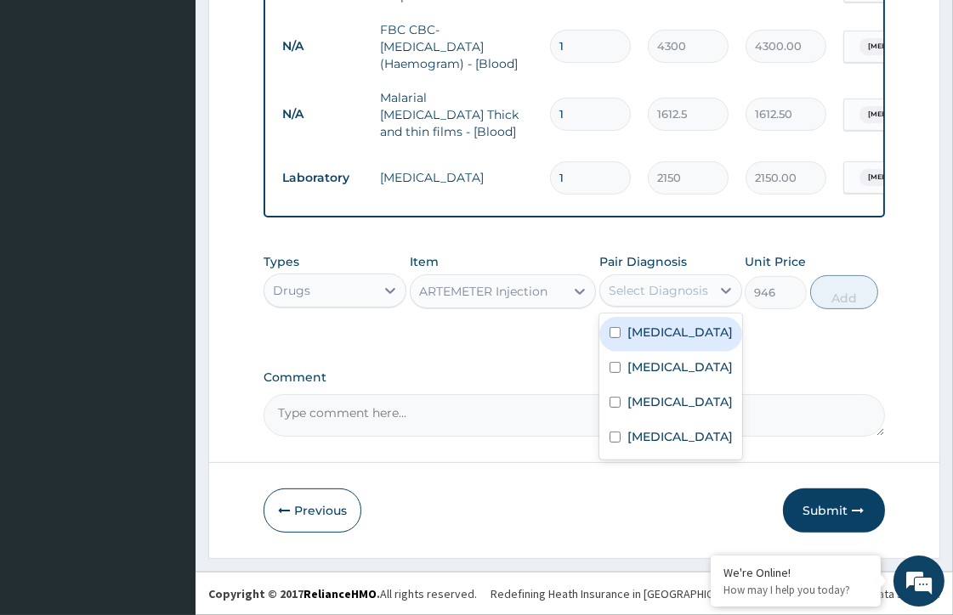
click at [702, 292] on div "Select Diagnosis" at bounding box center [658, 290] width 99 height 17
click at [606, 366] on div "Malaria" at bounding box center [670, 369] width 143 height 35
checkbox input "true"
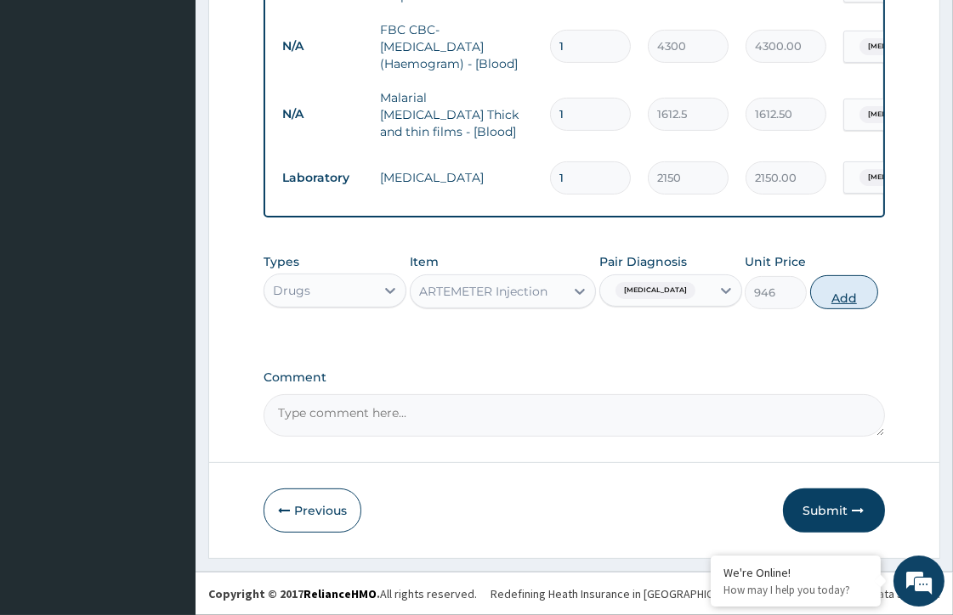
click at [859, 301] on button "Add" at bounding box center [844, 292] width 68 height 34
type input "0"
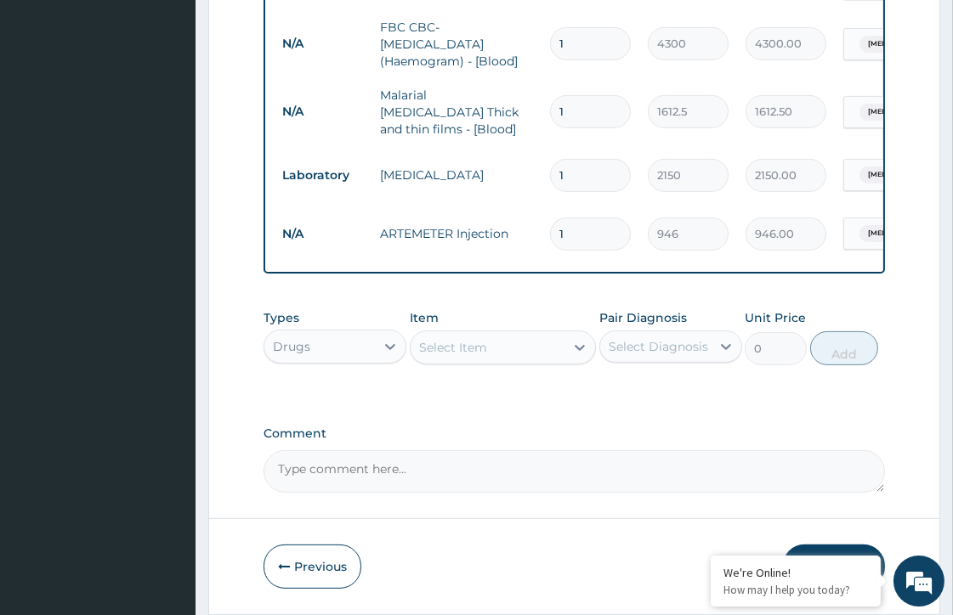
type input "0.00"
type input "6"
type input "5676.00"
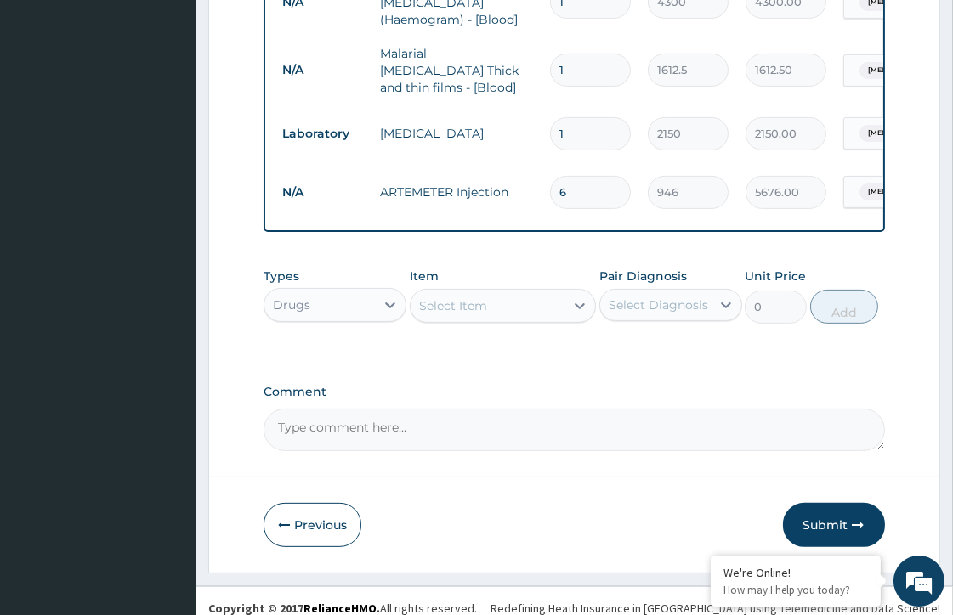
scroll to position [796, 0]
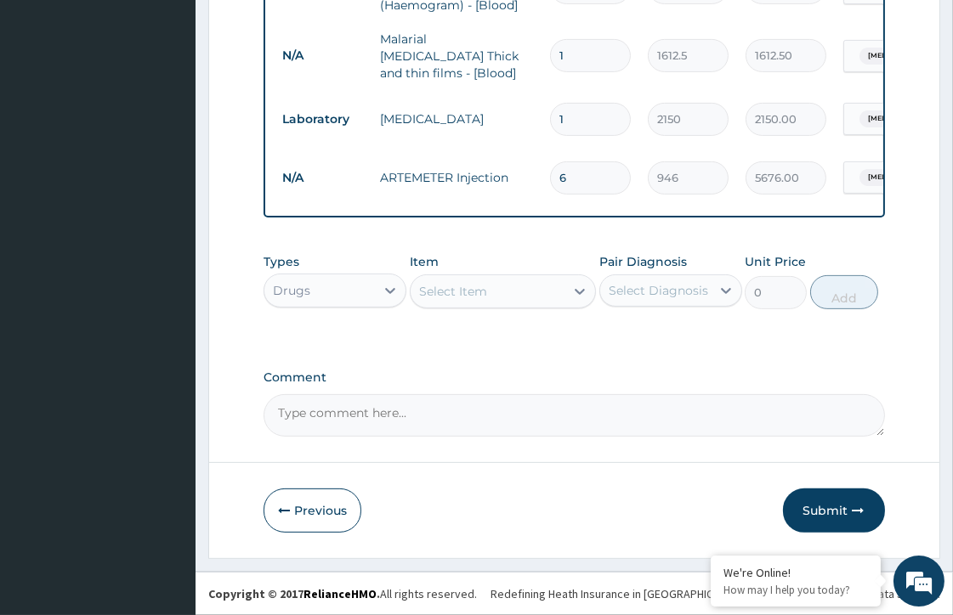
type input "6"
click at [503, 303] on div "Select Item" at bounding box center [488, 291] width 154 height 27
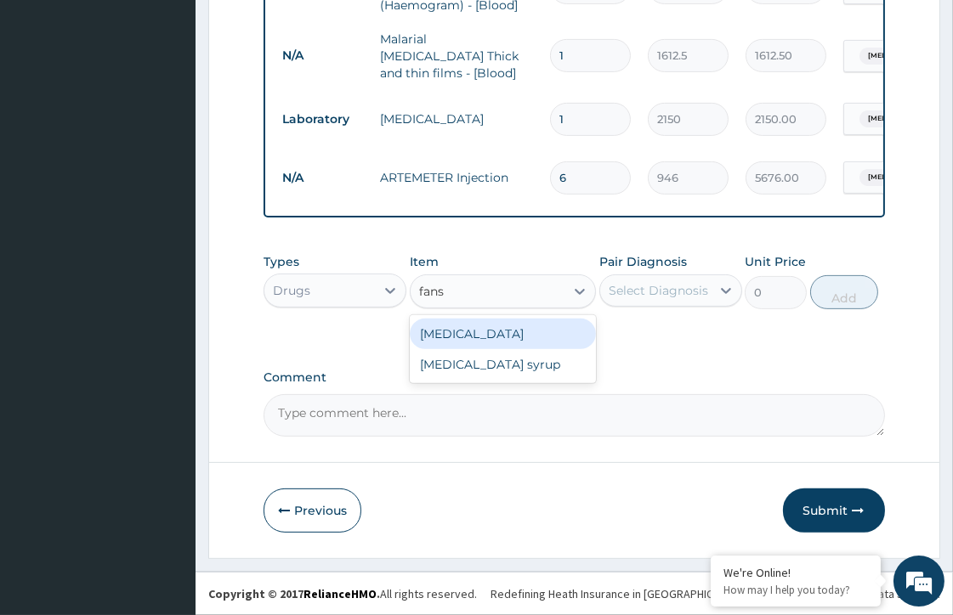
type input "fansi"
click at [443, 329] on div "Fansidar" at bounding box center [503, 334] width 186 height 31
type input "212.85"
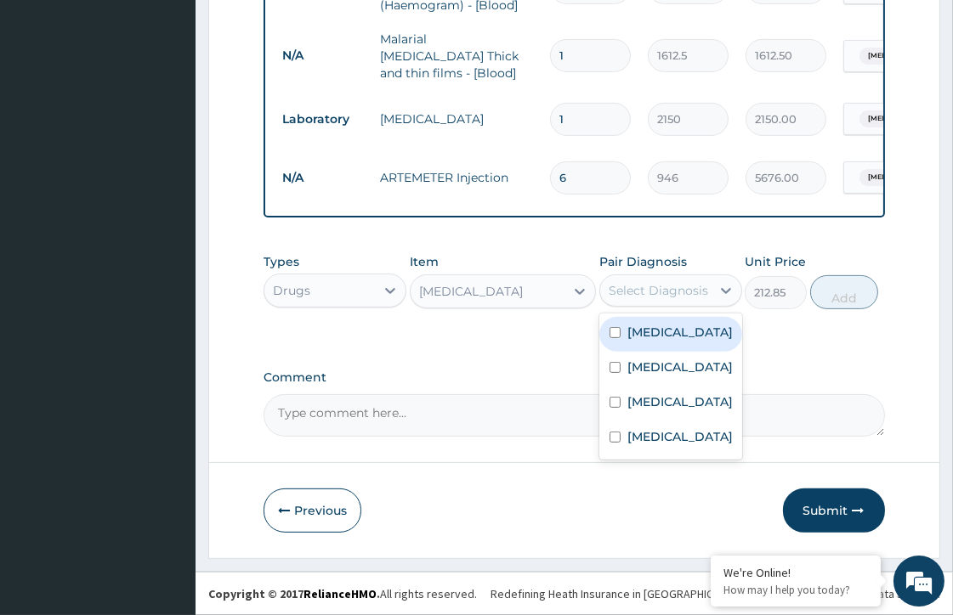
click at [669, 283] on div "Select Diagnosis" at bounding box center [658, 290] width 99 height 17
click at [608, 366] on div "Malaria" at bounding box center [670, 369] width 143 height 35
checkbox input "true"
click at [857, 292] on button "Add" at bounding box center [844, 292] width 68 height 34
type input "0"
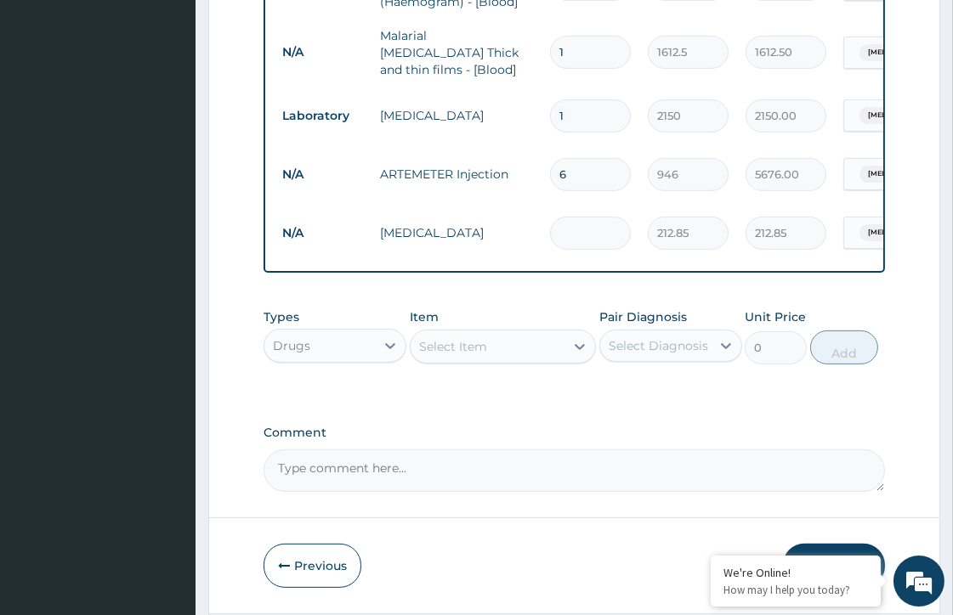
type input "0.00"
type input "3"
type input "638.55"
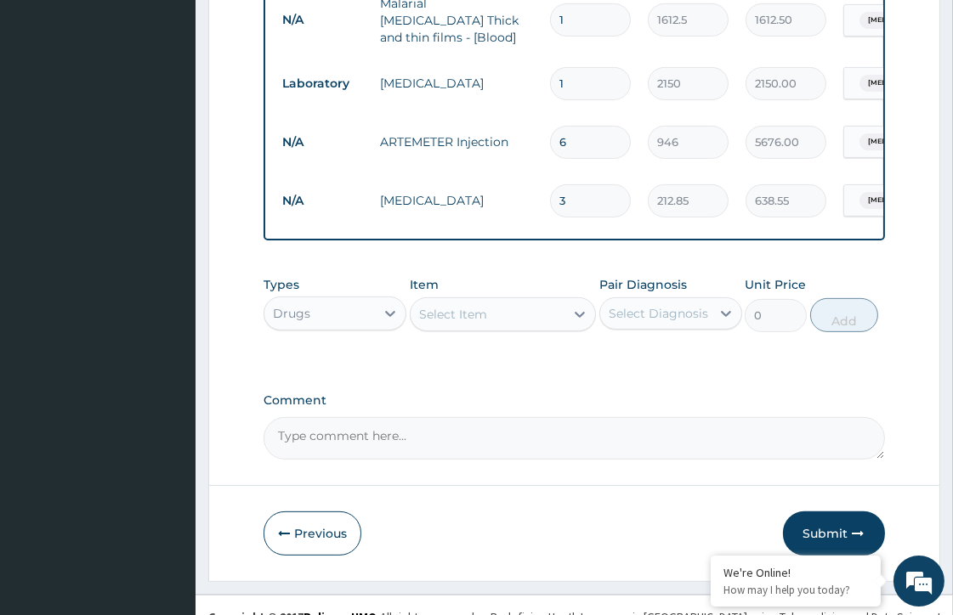
scroll to position [855, 0]
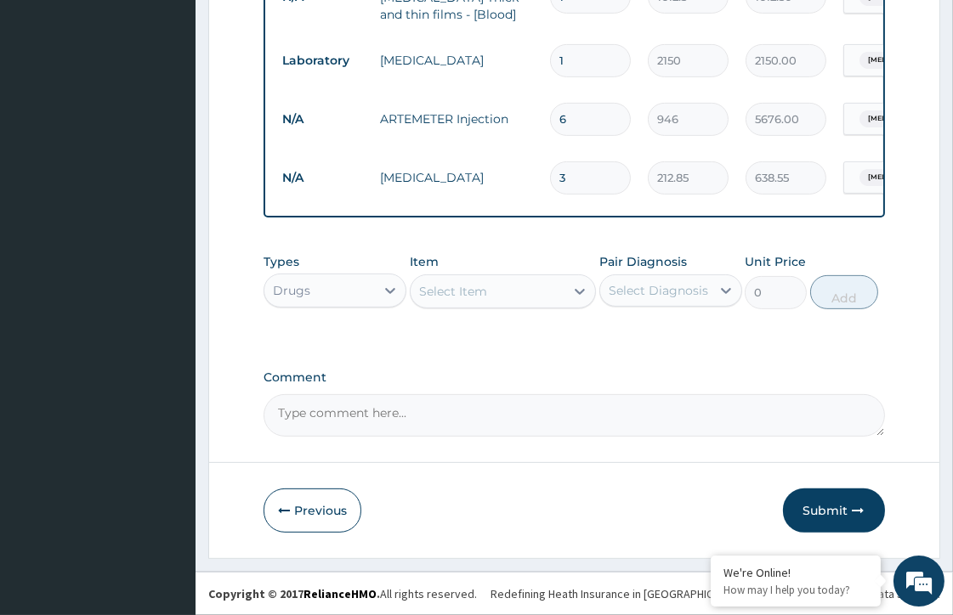
type input "3"
click at [453, 293] on div "Select Item" at bounding box center [453, 291] width 68 height 17
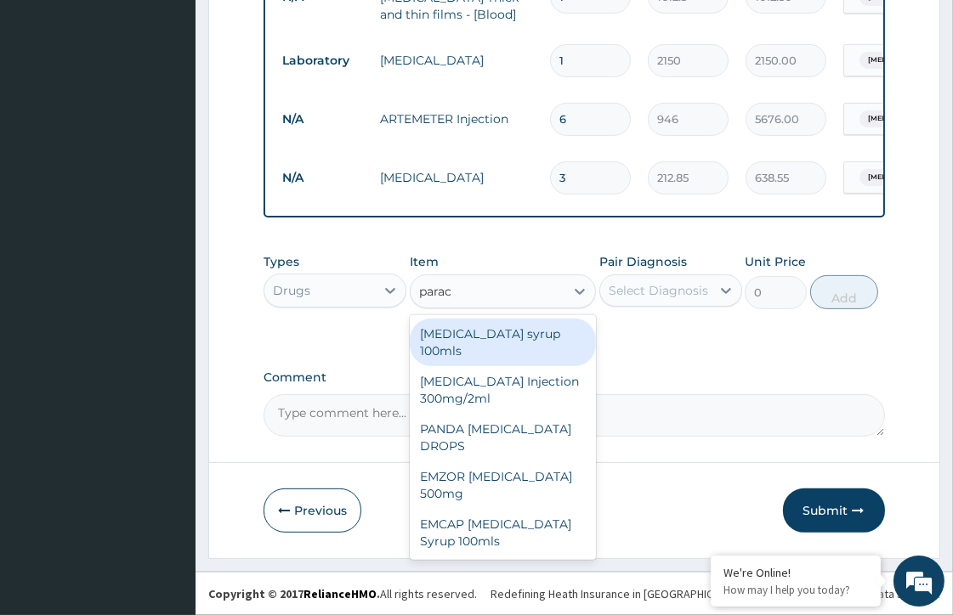
type input "parace"
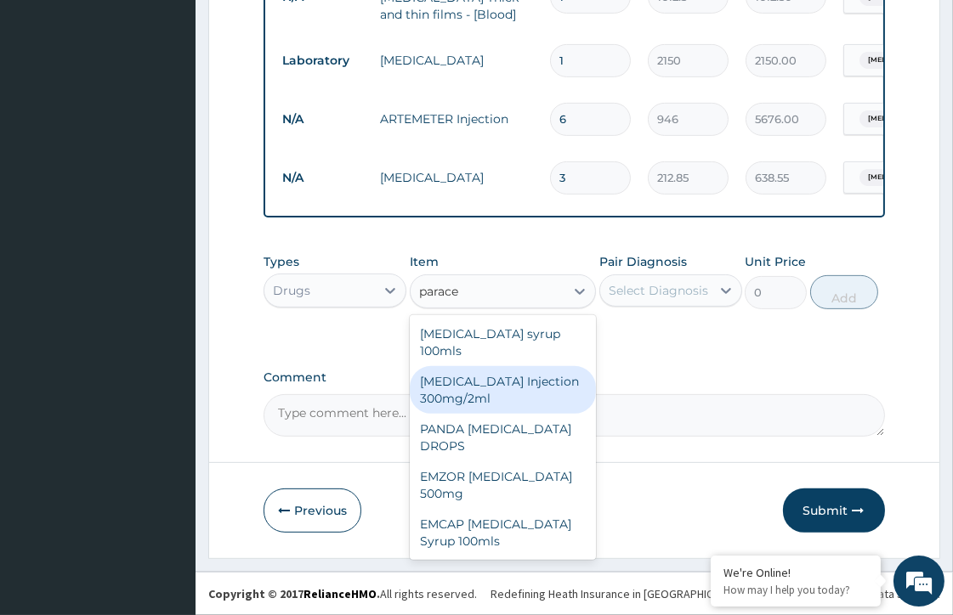
click at [515, 369] on div "PARACETAMOL Injection 300mg/2ml" at bounding box center [503, 390] width 186 height 48
type input "260.15"
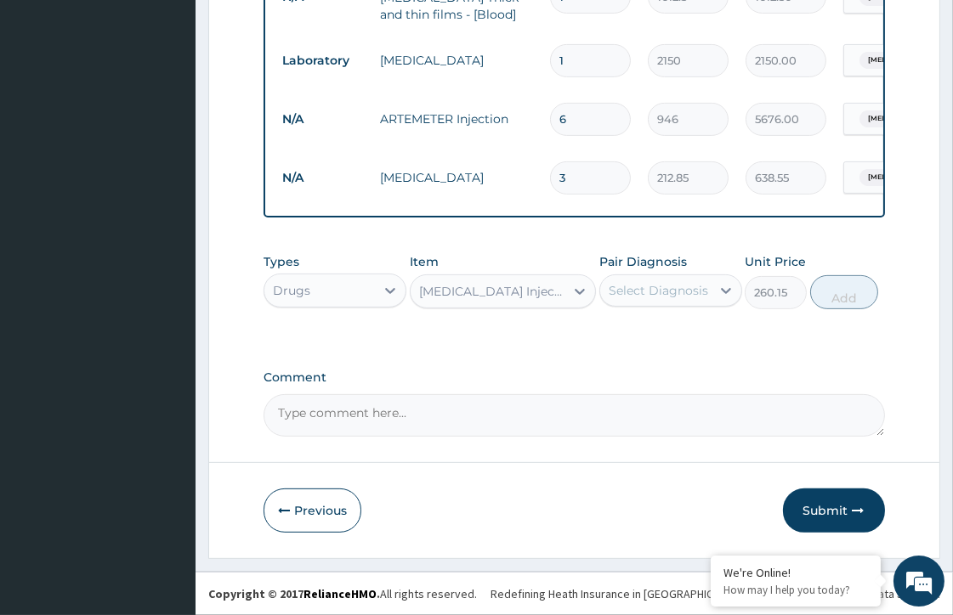
click at [669, 292] on div "Select Diagnosis" at bounding box center [658, 290] width 99 height 17
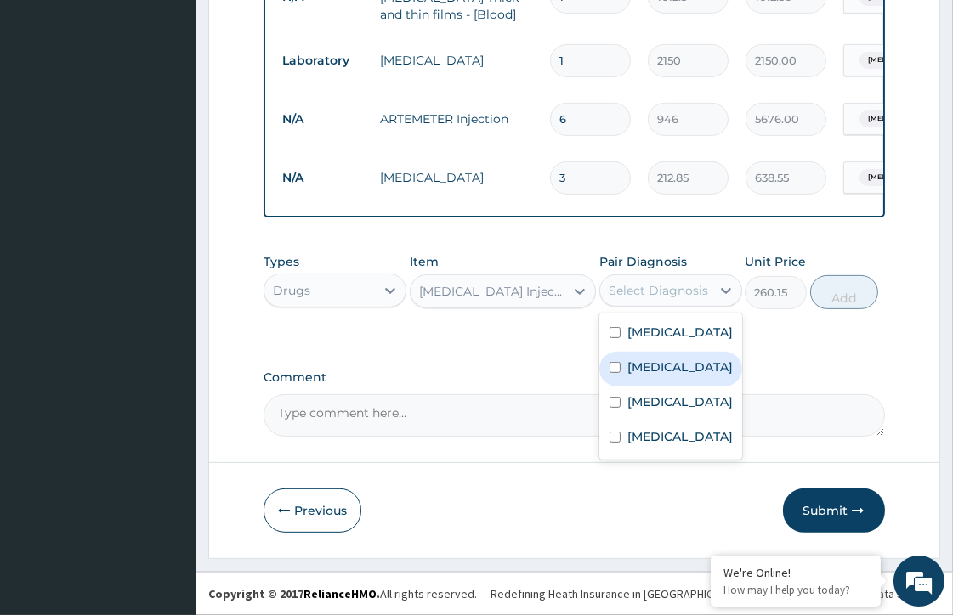
click at [629, 368] on label "Malaria" at bounding box center [679, 367] width 105 height 17
checkbox input "true"
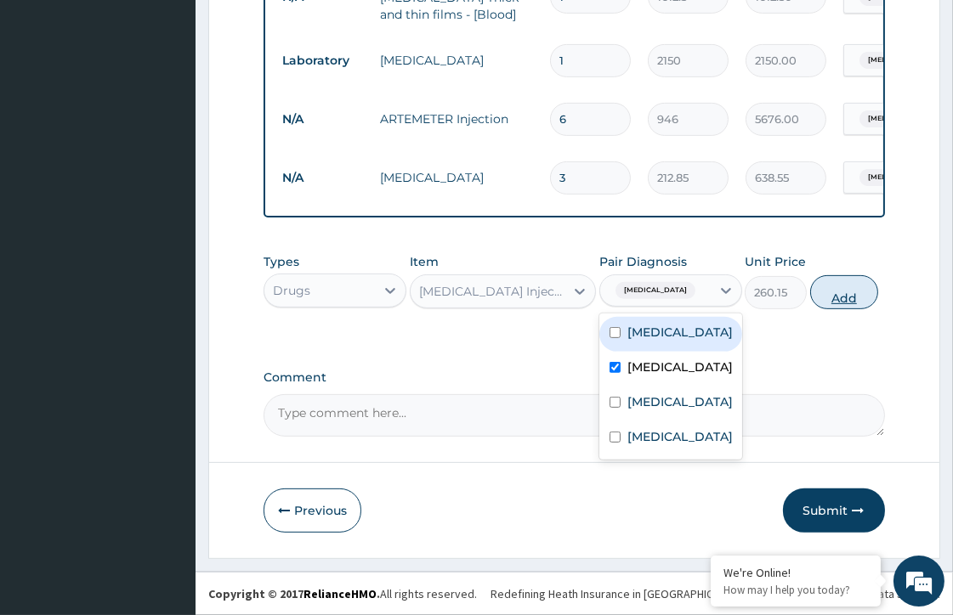
click at [837, 296] on button "Add" at bounding box center [844, 292] width 68 height 34
type input "0"
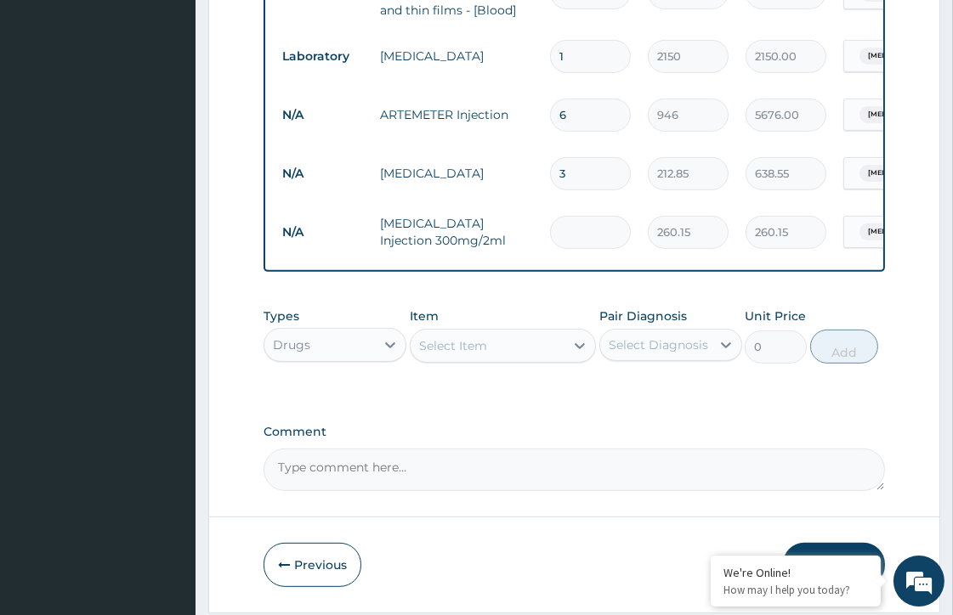
type input "0.00"
type input "2"
type input "520.30"
type input "2"
click at [449, 363] on div "Select Item" at bounding box center [503, 346] width 186 height 34
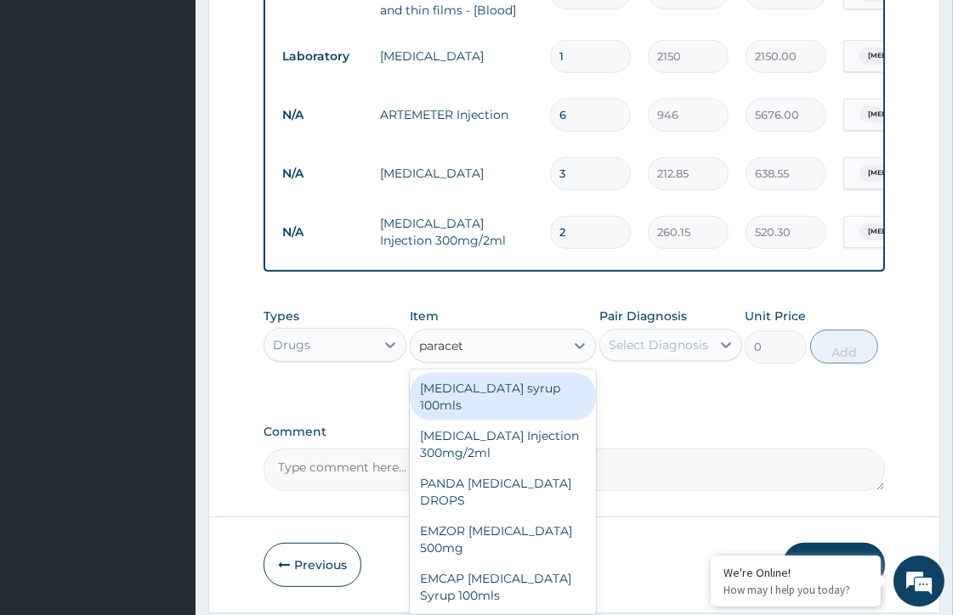
type input "paraceta"
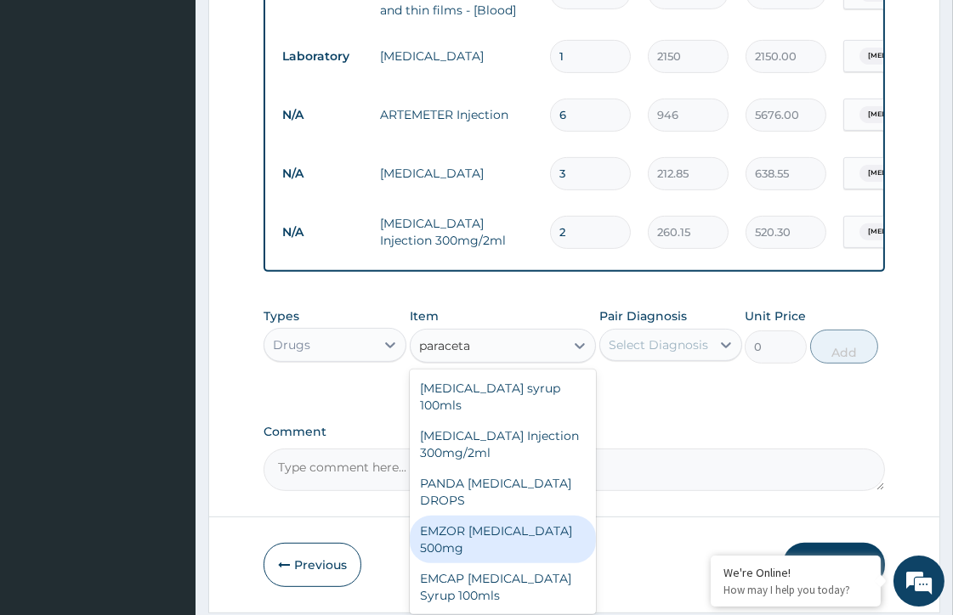
click at [488, 531] on div "EMZOR PARACETAMOL 500mg" at bounding box center [503, 540] width 186 height 48
type input "23.65"
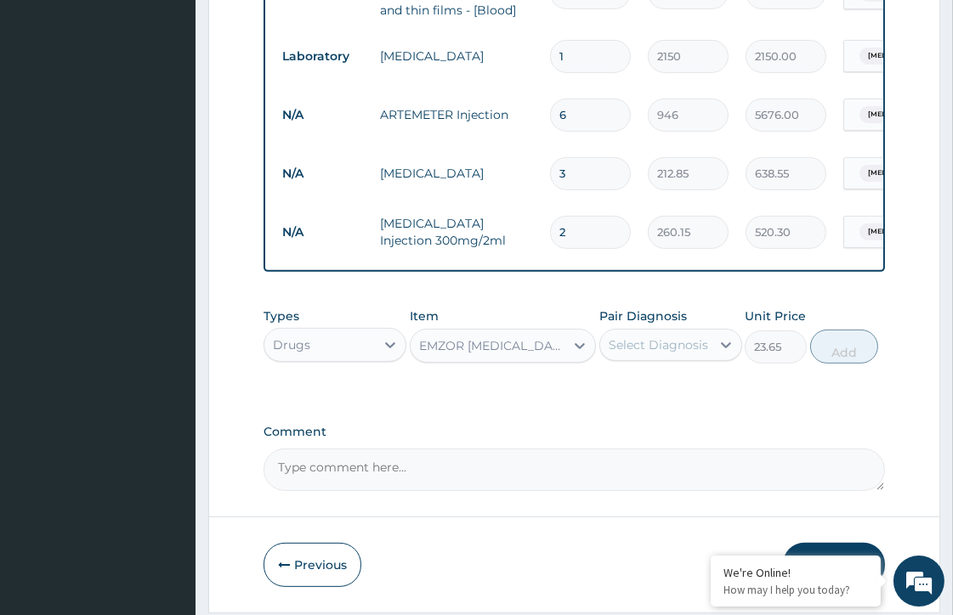
click at [650, 345] on div "Select Diagnosis" at bounding box center [658, 345] width 99 height 17
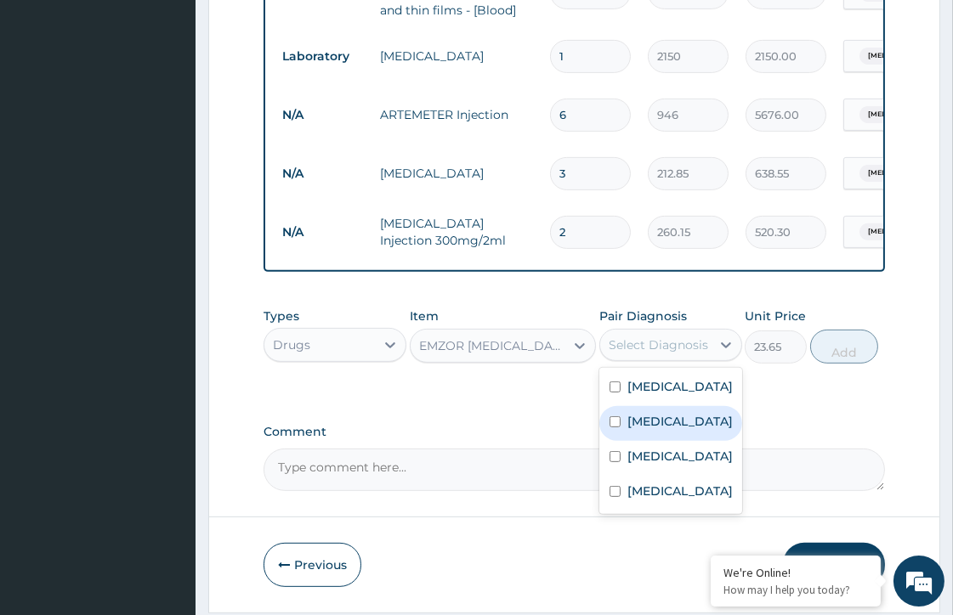
click at [641, 422] on label "Malaria" at bounding box center [679, 421] width 105 height 17
checkbox input "true"
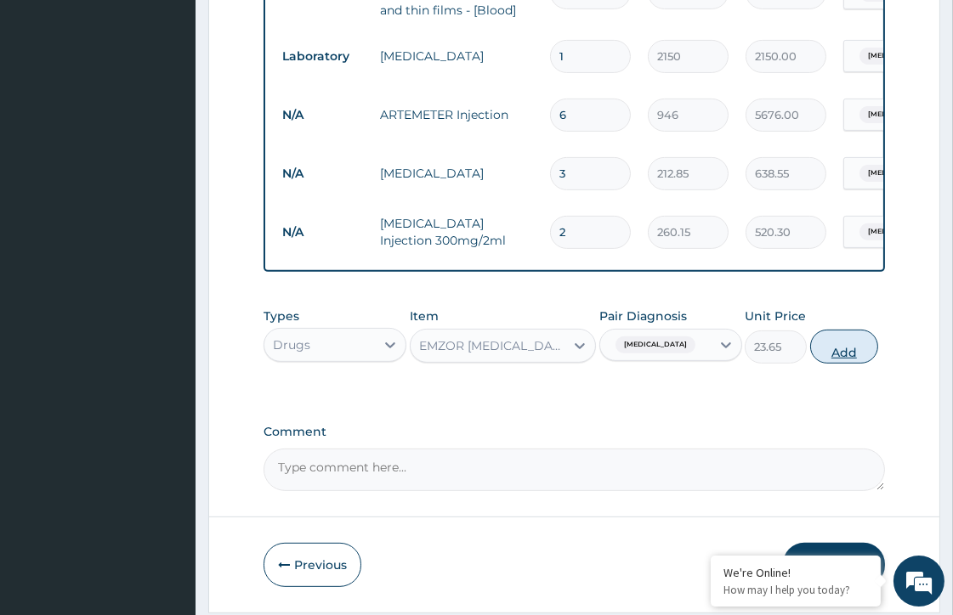
click at [847, 354] on button "Add" at bounding box center [844, 347] width 68 height 34
type input "0"
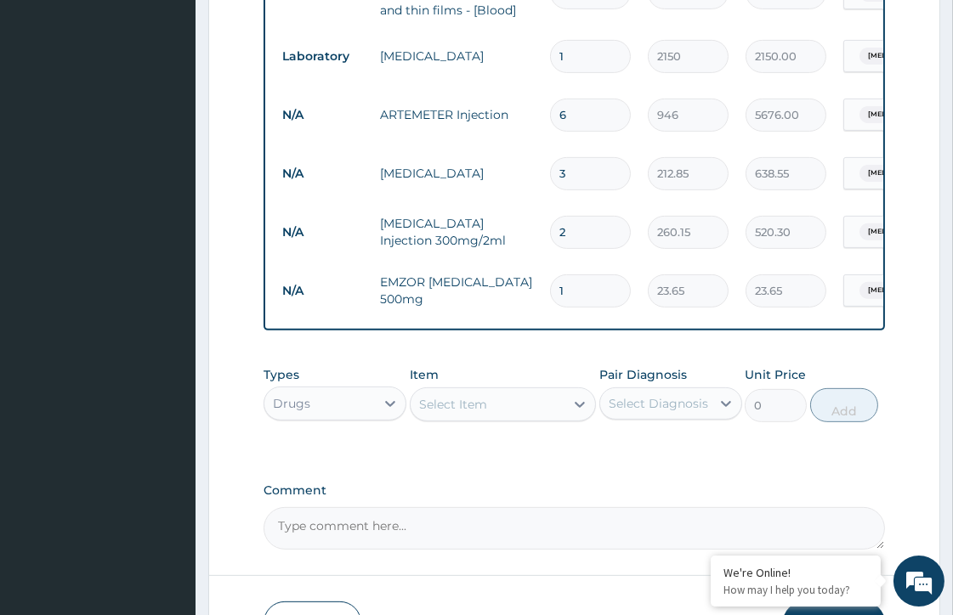
type input "18"
type input "425.70"
type input "18"
click at [471, 418] on div "Select Item" at bounding box center [488, 404] width 154 height 27
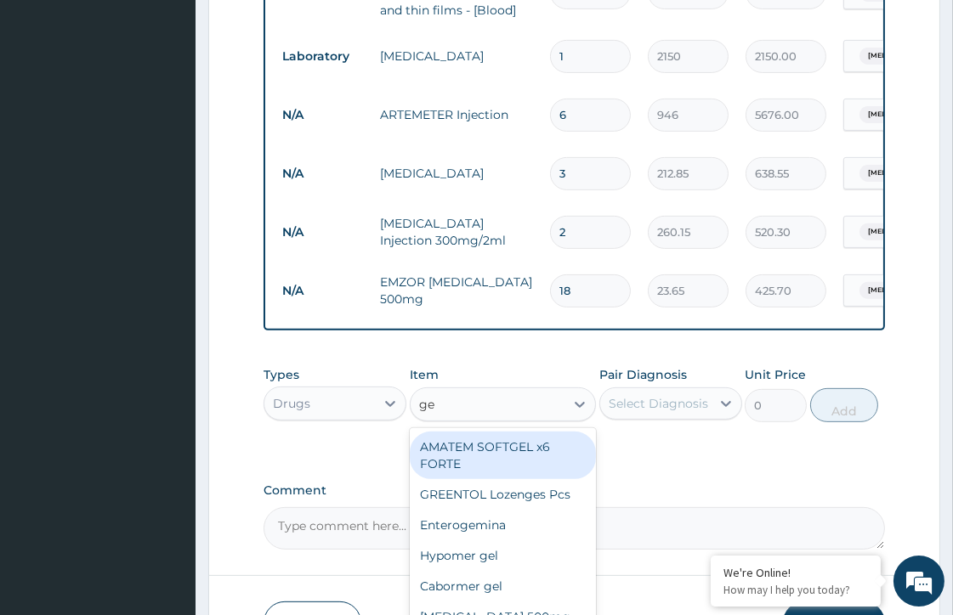
type input "g"
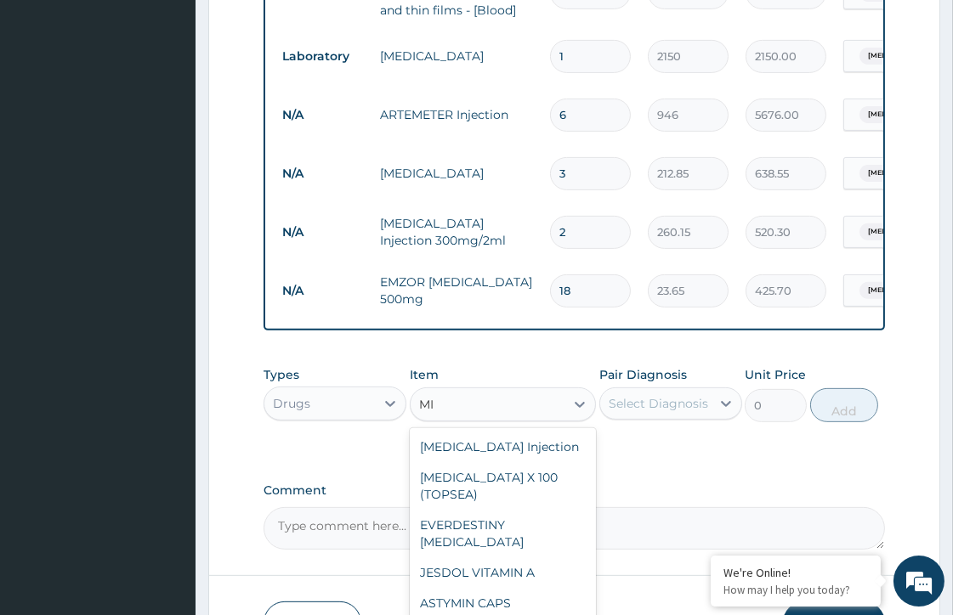
type input "M"
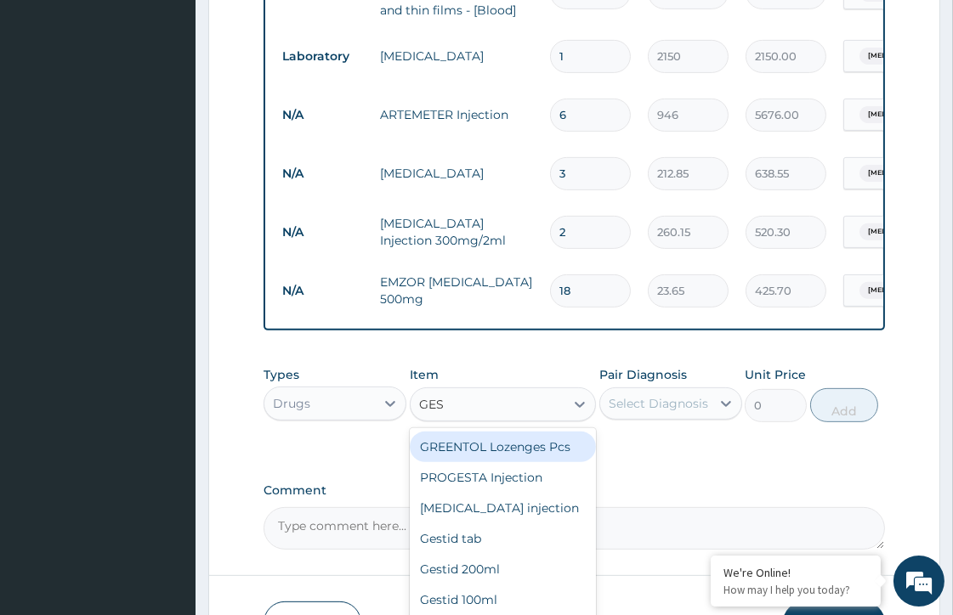
type input "GEST"
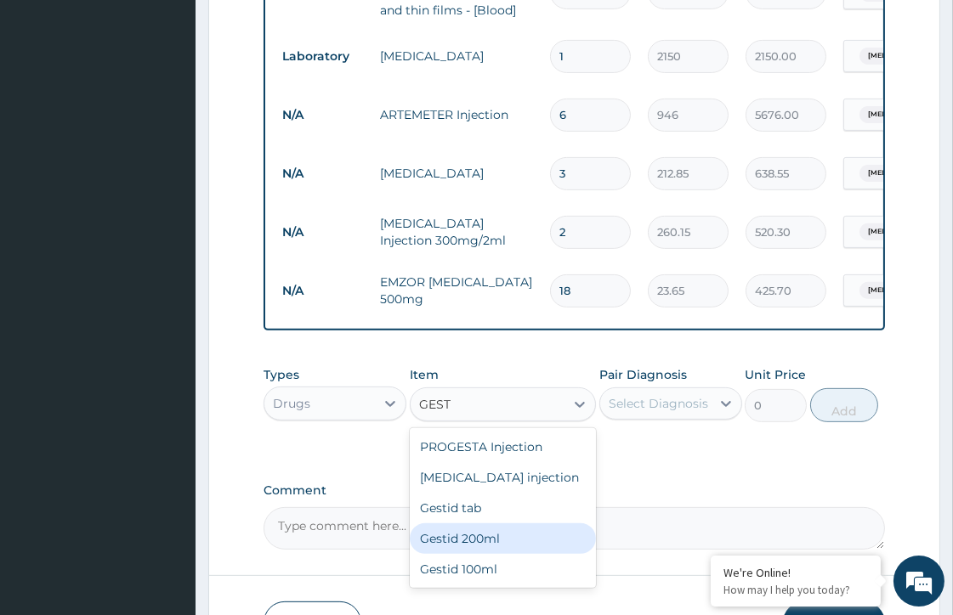
click at [473, 547] on div "Gestid 200ml" at bounding box center [503, 539] width 186 height 31
type input "1064.25"
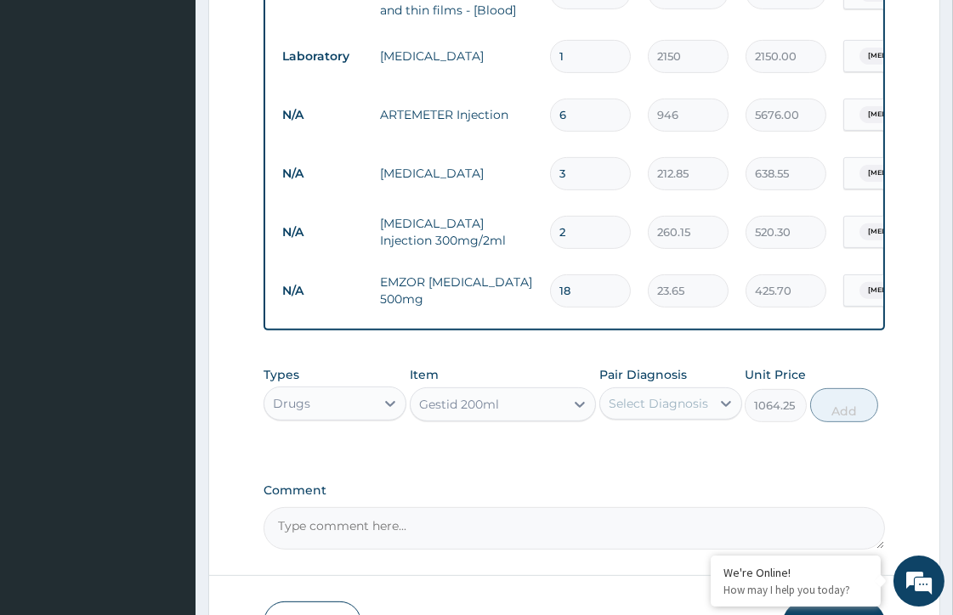
click at [694, 410] on div "Select Diagnosis" at bounding box center [658, 403] width 99 height 17
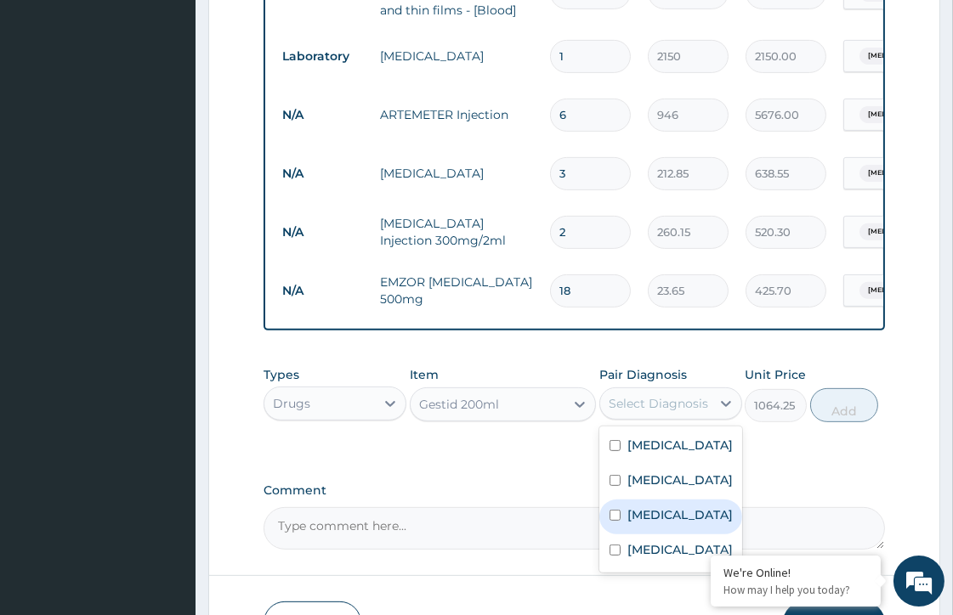
click at [614, 521] on input "checkbox" at bounding box center [614, 515] width 11 height 11
checkbox input "true"
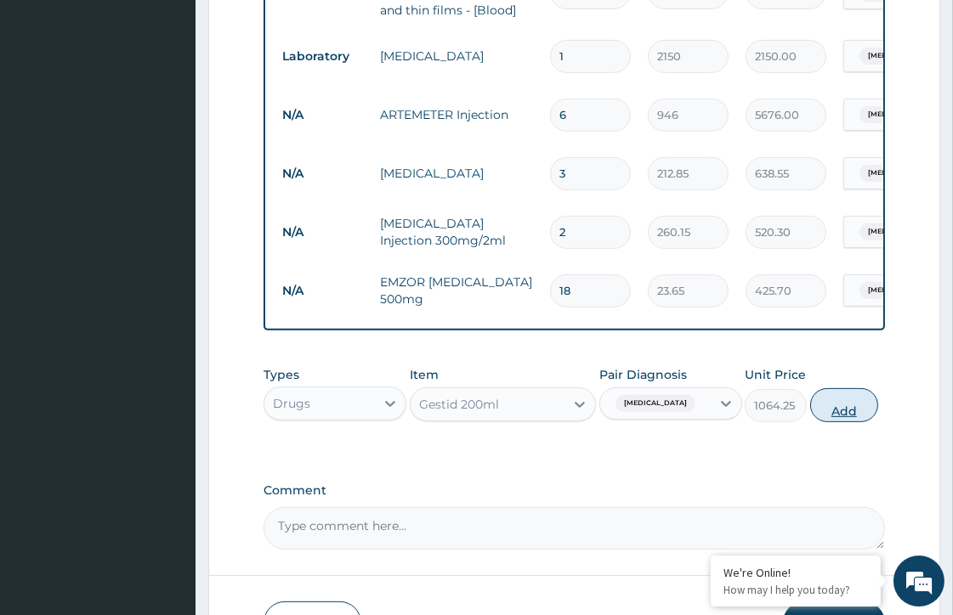
click at [854, 411] on button "Add" at bounding box center [844, 405] width 68 height 34
type input "0"
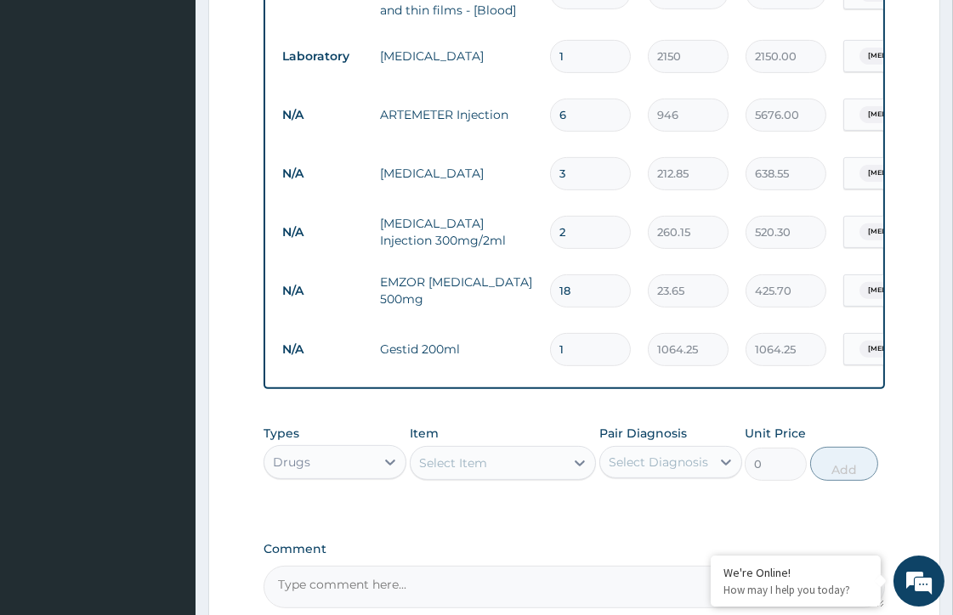
click at [513, 477] on div "Select Item" at bounding box center [488, 463] width 154 height 27
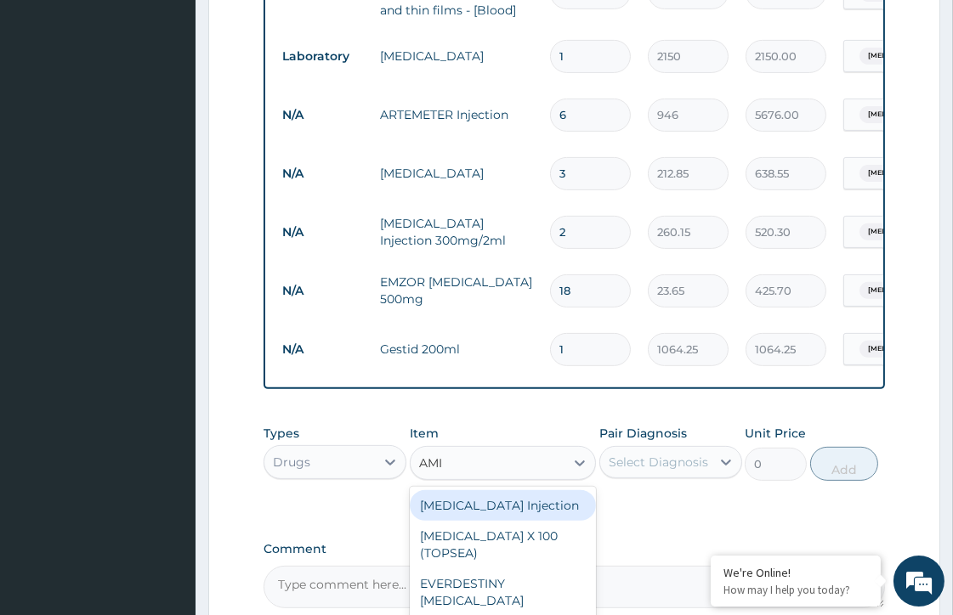
type input "AMIT"
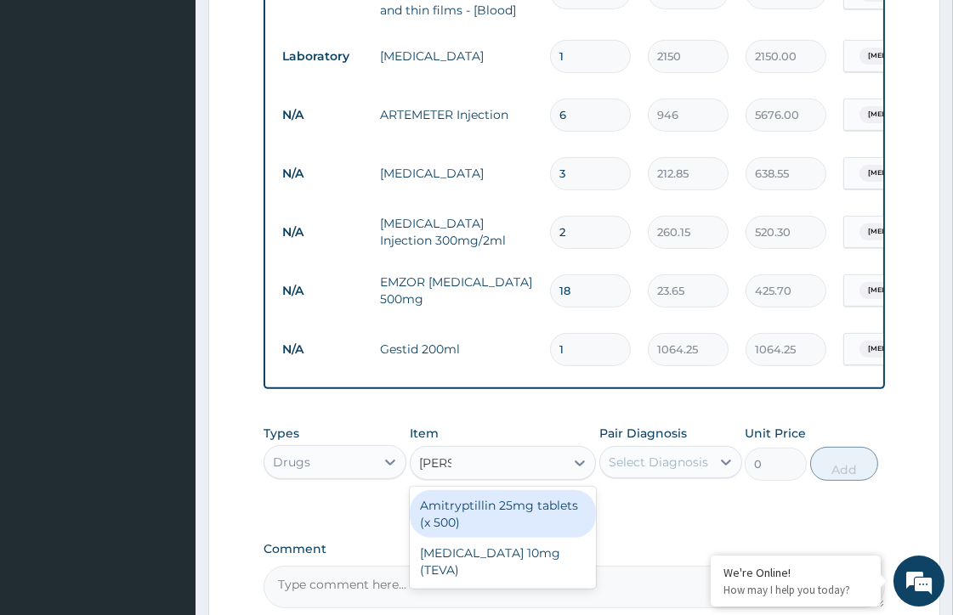
click at [505, 510] on div "Amitryptillin 25mg tablets (x 500)" at bounding box center [503, 514] width 186 height 48
type input "47.3"
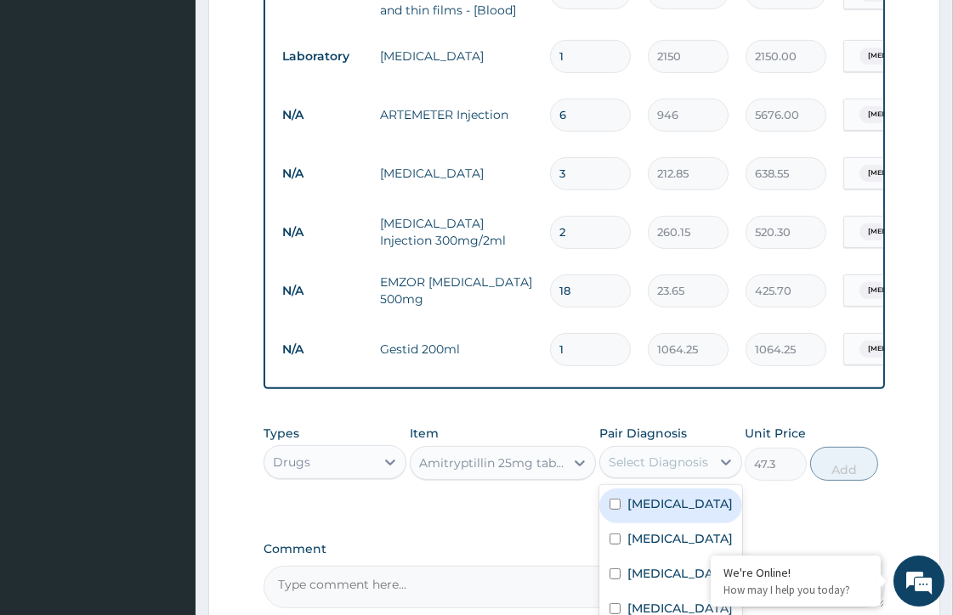
click at [702, 471] on div "Select Diagnosis" at bounding box center [658, 462] width 99 height 17
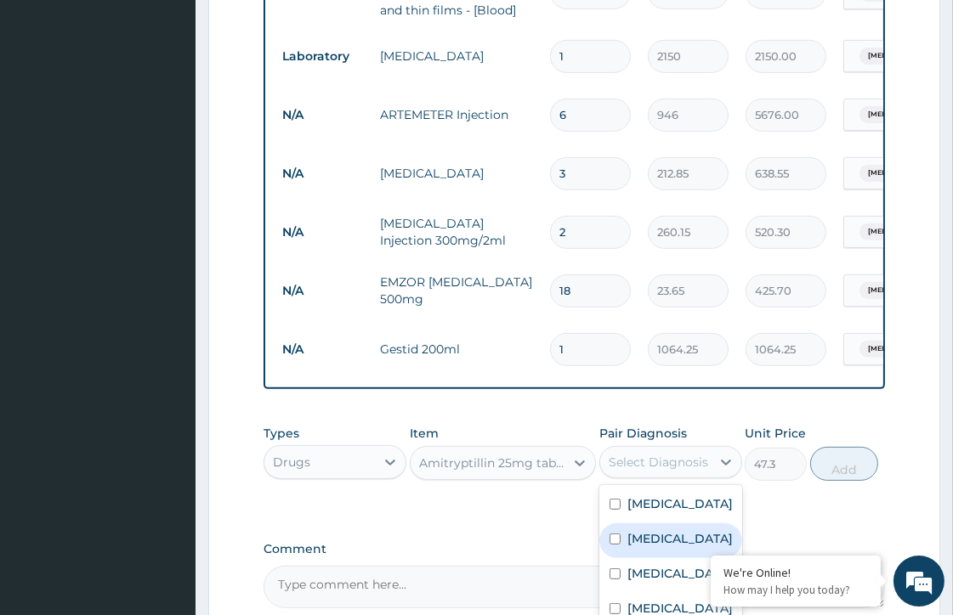
click at [631, 540] on label "Malaria" at bounding box center [679, 538] width 105 height 17
checkbox input "true"
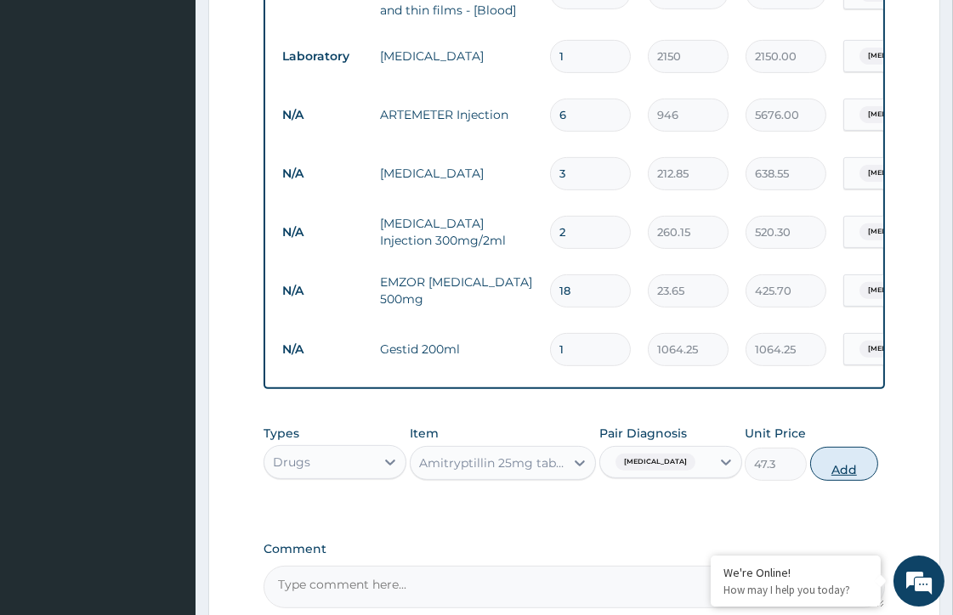
click at [833, 470] on button "Add" at bounding box center [844, 464] width 68 height 34
type input "0"
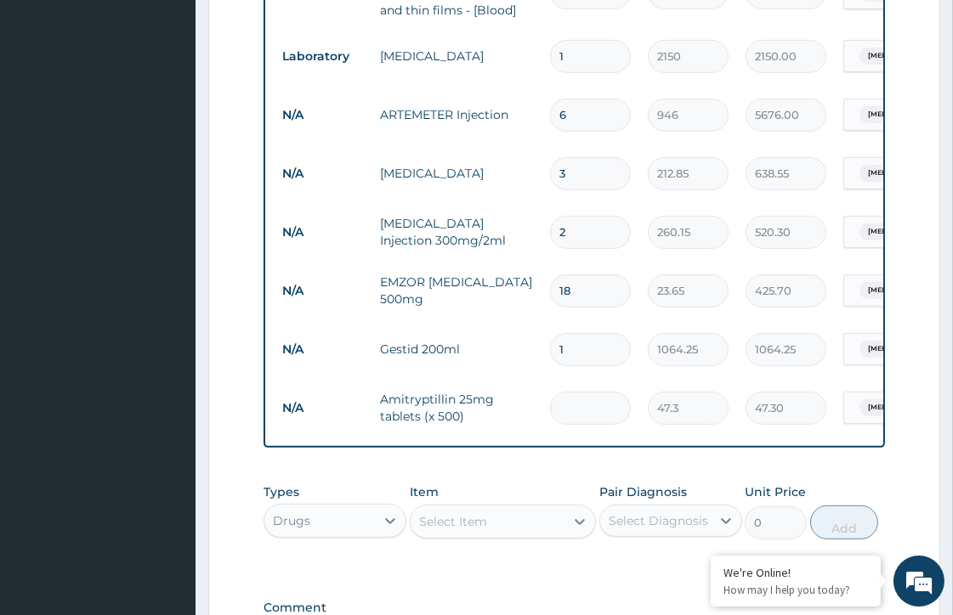
type input "0.00"
type input "5"
type input "236.50"
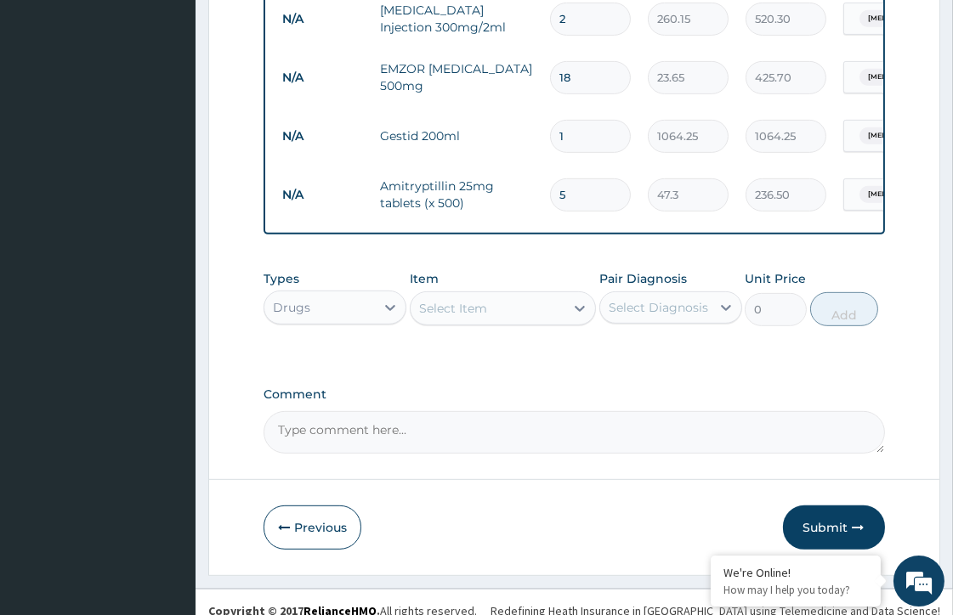
scroll to position [1091, 0]
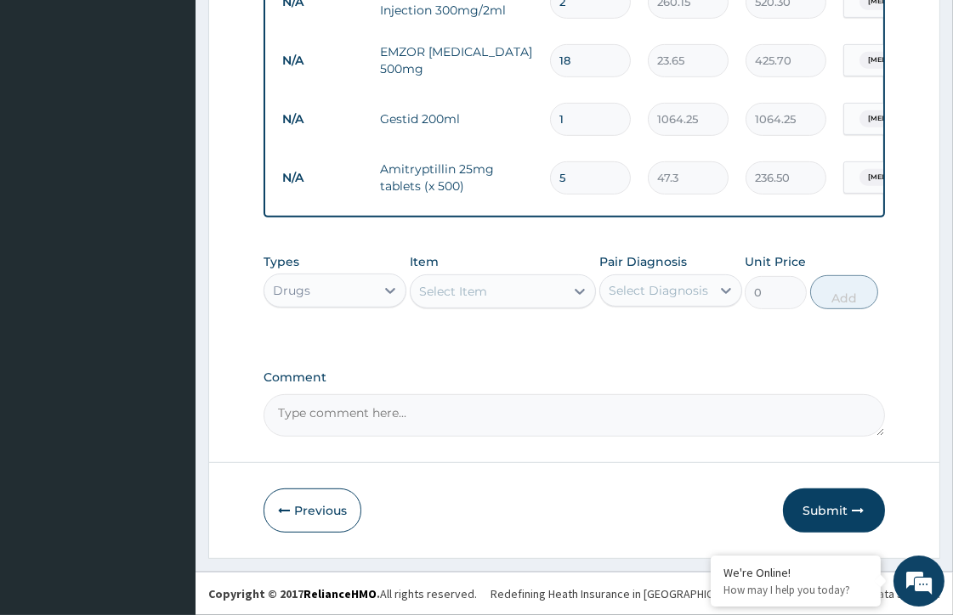
type input "6"
type input "283.80"
type input "6"
click at [825, 511] on button "Submit" at bounding box center [834, 511] width 102 height 44
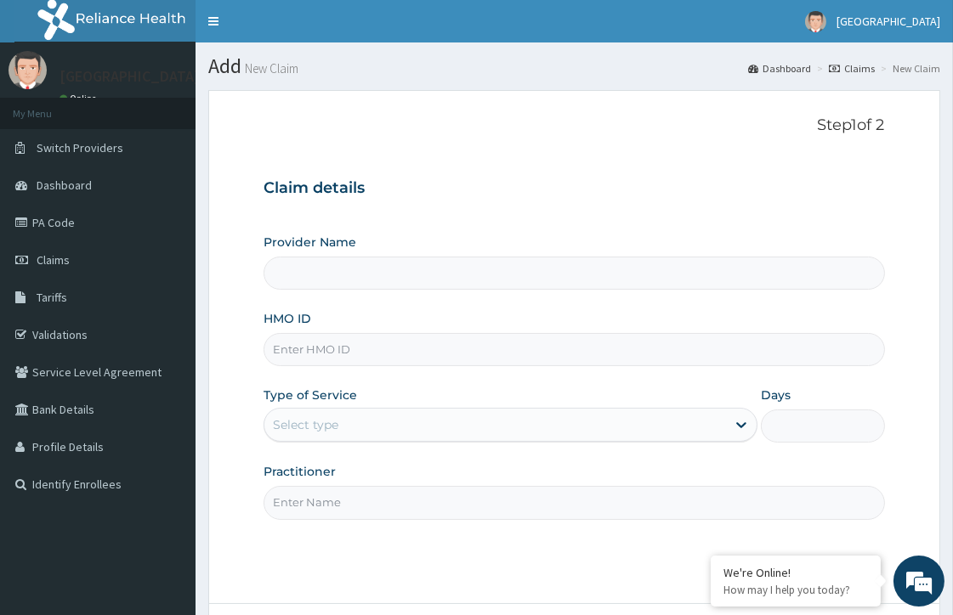
type input "[GEOGRAPHIC_DATA]"
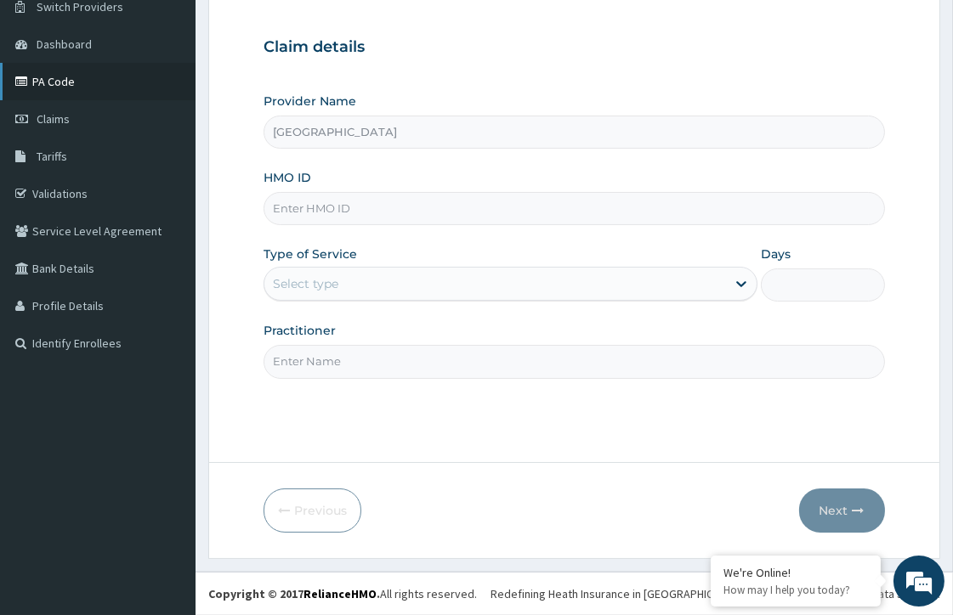
click at [107, 82] on link "PA Code" at bounding box center [98, 81] width 196 height 37
